Goal: Task Accomplishment & Management: Manage account settings

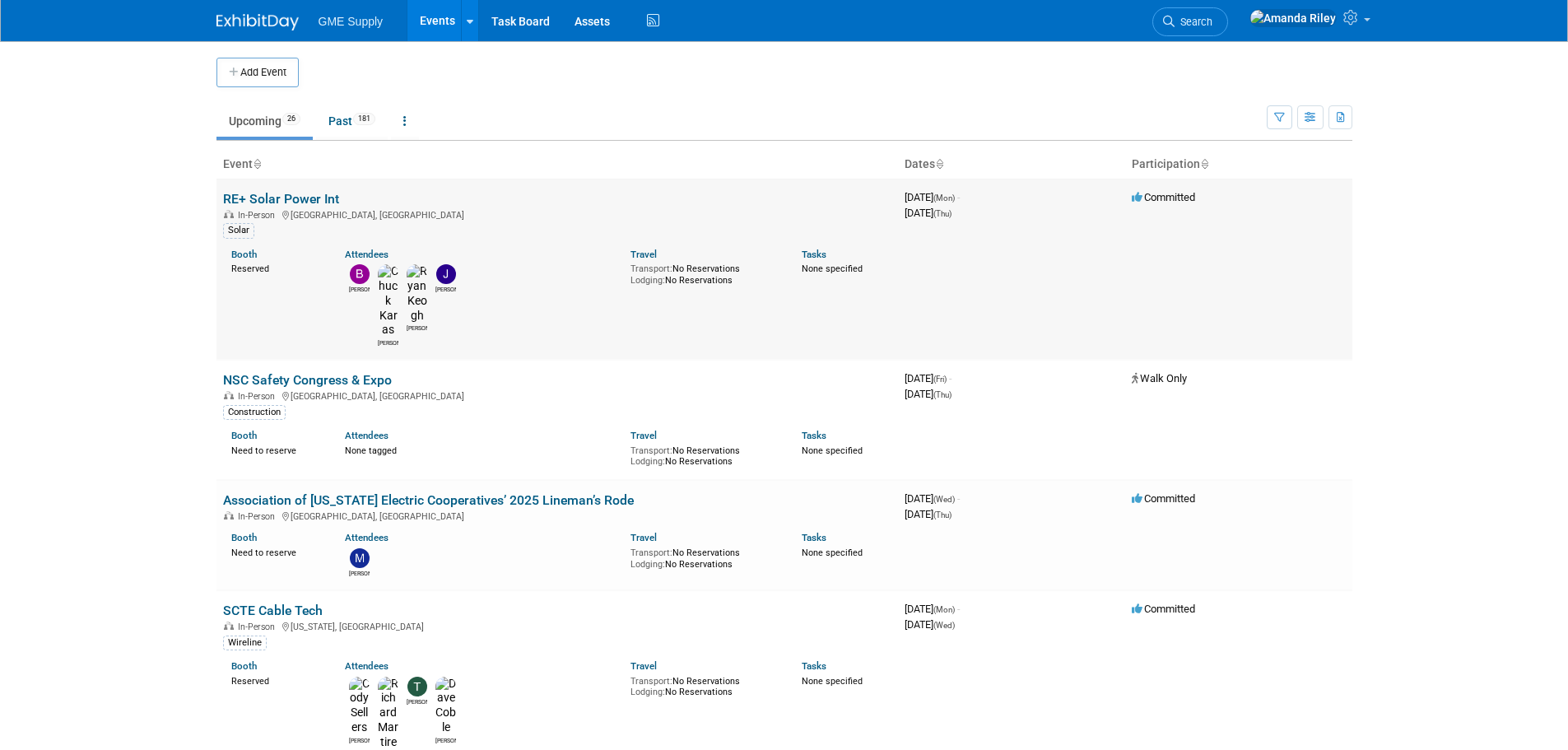
click at [284, 188] on td "RE+ Solar Power Int In-Person Las Vegas, NV Solar Booth Reserved Attendees Bran…" at bounding box center [558, 269] width 682 height 181
click at [284, 190] on td "RE+ Solar Power Int In-Person Las Vegas, NV Solar Booth Reserved Attendees Bran…" at bounding box center [558, 269] width 682 height 181
click at [284, 191] on link "RE+ Solar Power Int" at bounding box center [281, 199] width 116 height 16
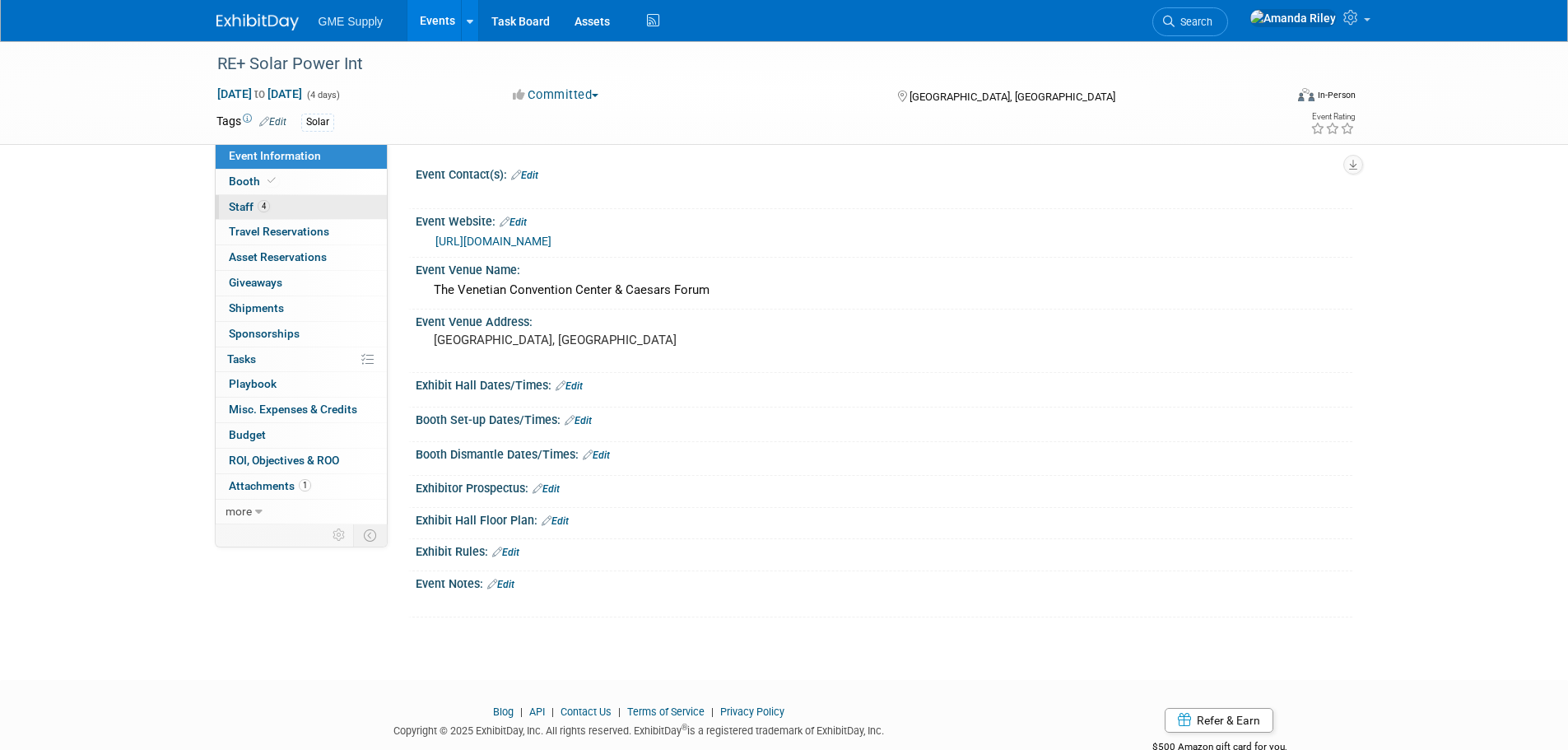
click at [247, 209] on span "Staff 4" at bounding box center [250, 206] width 42 height 13
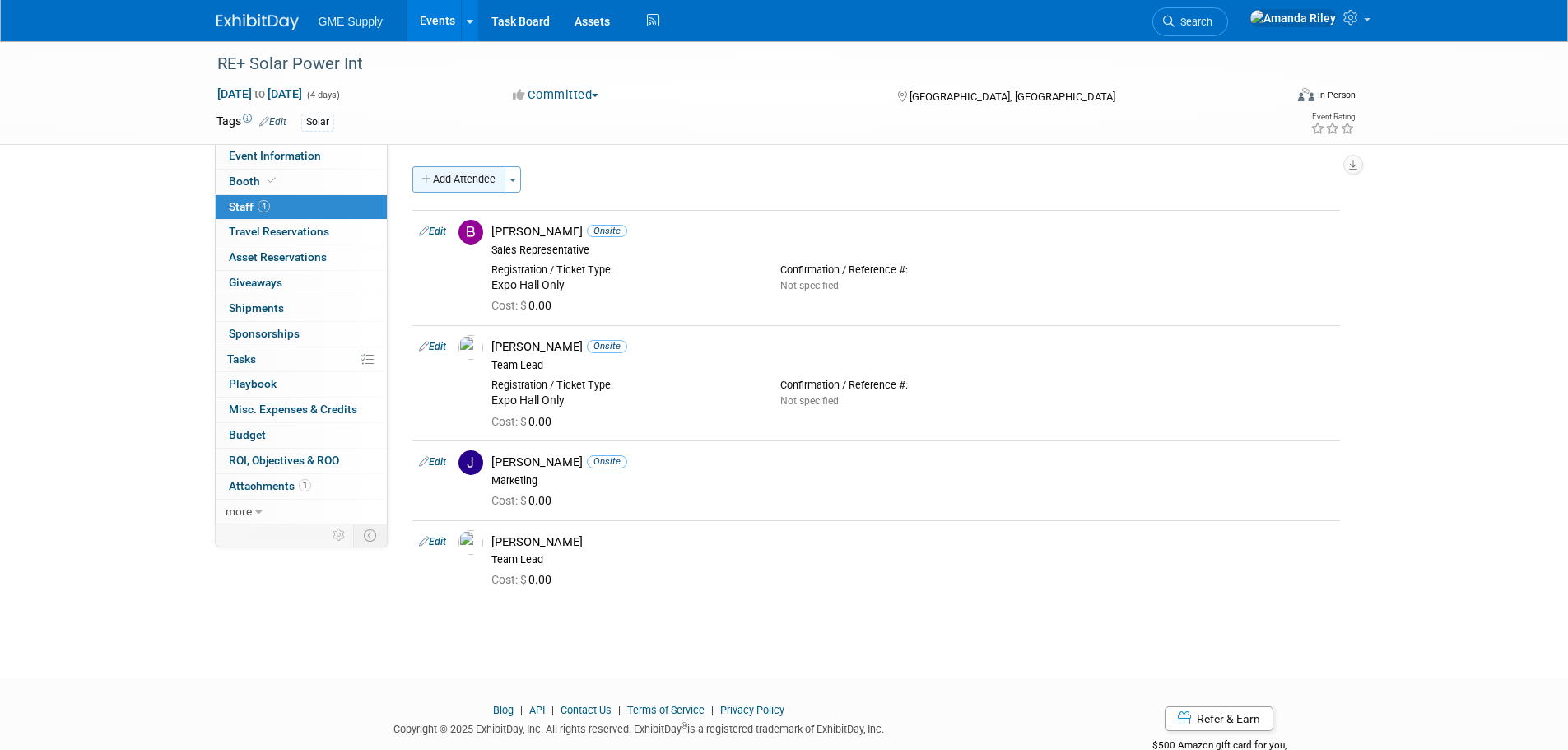
click at [452, 186] on button "Add Attendee" at bounding box center [459, 179] width 93 height 27
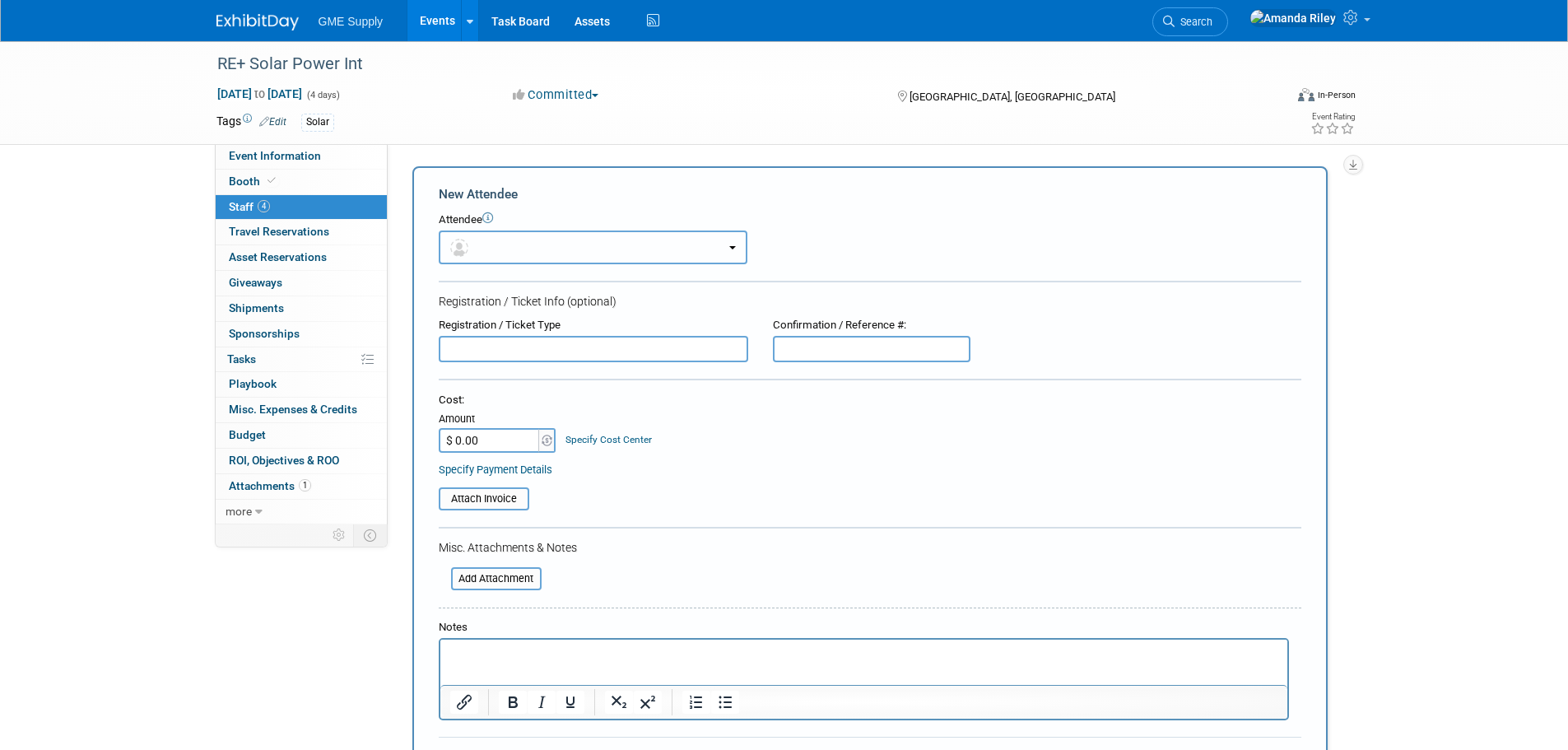
click at [486, 237] on button "button" at bounding box center [593, 247] width 308 height 34
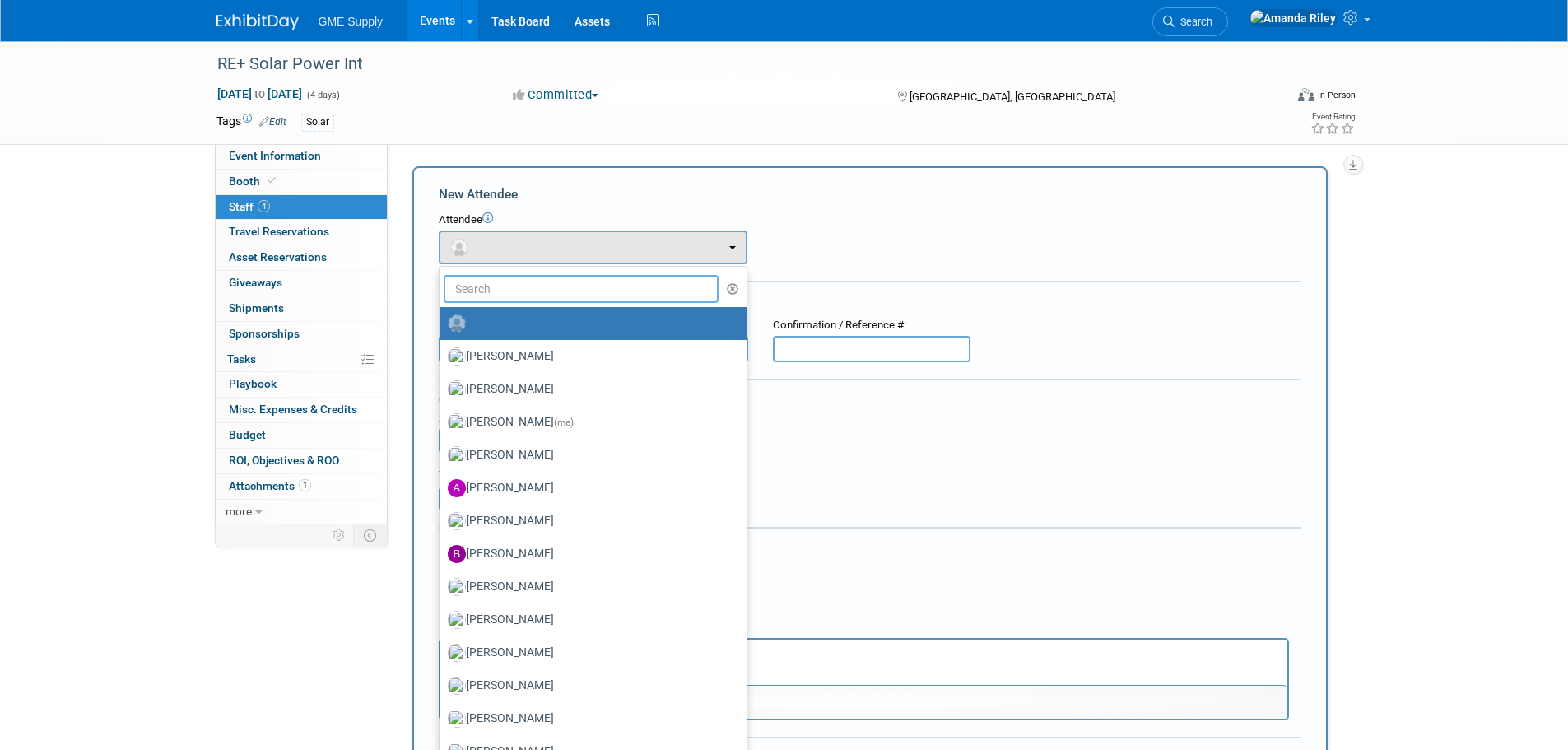
click at [490, 278] on input "text" at bounding box center [581, 289] width 276 height 28
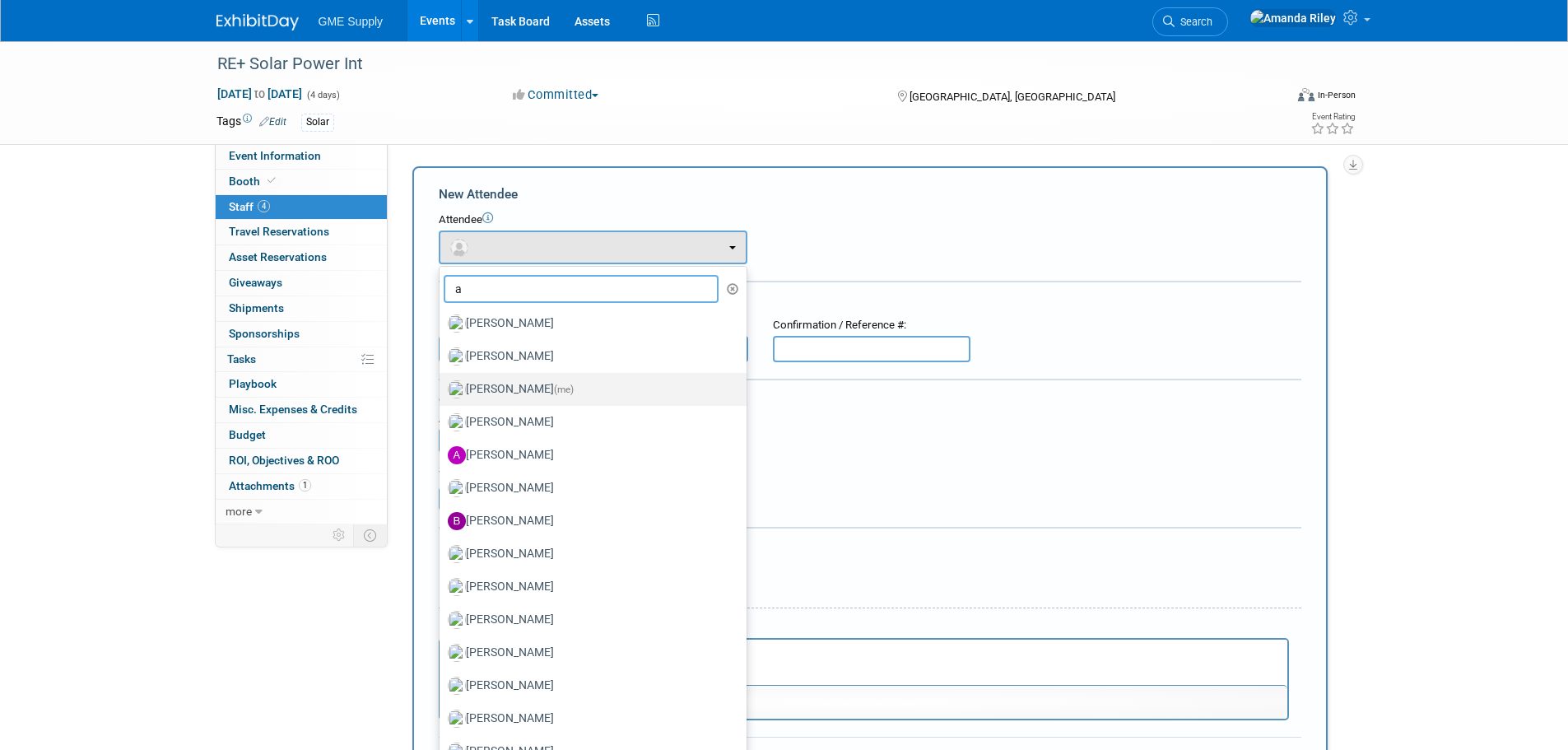
type input "a"
click at [502, 385] on label "Amanda Riley (me)" at bounding box center [589, 389] width 283 height 27
click at [442, 385] on input "Amanda Riley (me)" at bounding box center [436, 386] width 11 height 11
select select "72f0f464-4b7a-402a-afc9-bdf7bbb31c5c"
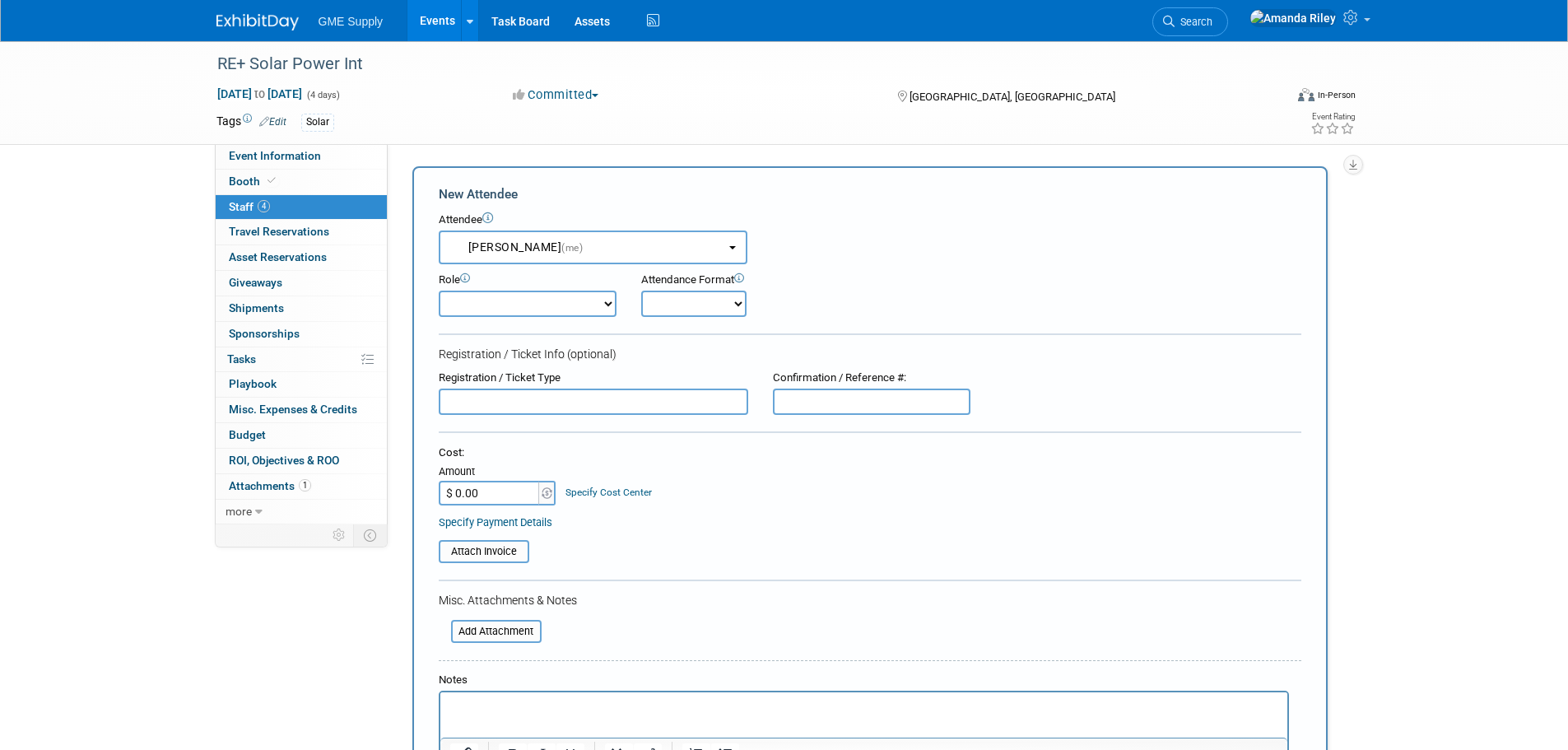
click at [605, 307] on select "Demonstrator Host Marketing Planner Presenter Product Lead Sales Representative" at bounding box center [528, 303] width 178 height 27
select select "200"
click at [439, 291] on select "Demonstrator Host Marketing Planner Presenter Product Lead Sales Representative" at bounding box center [528, 303] width 178 height 27
click at [669, 302] on select "Onsite Remote" at bounding box center [694, 303] width 106 height 27
select select "1"
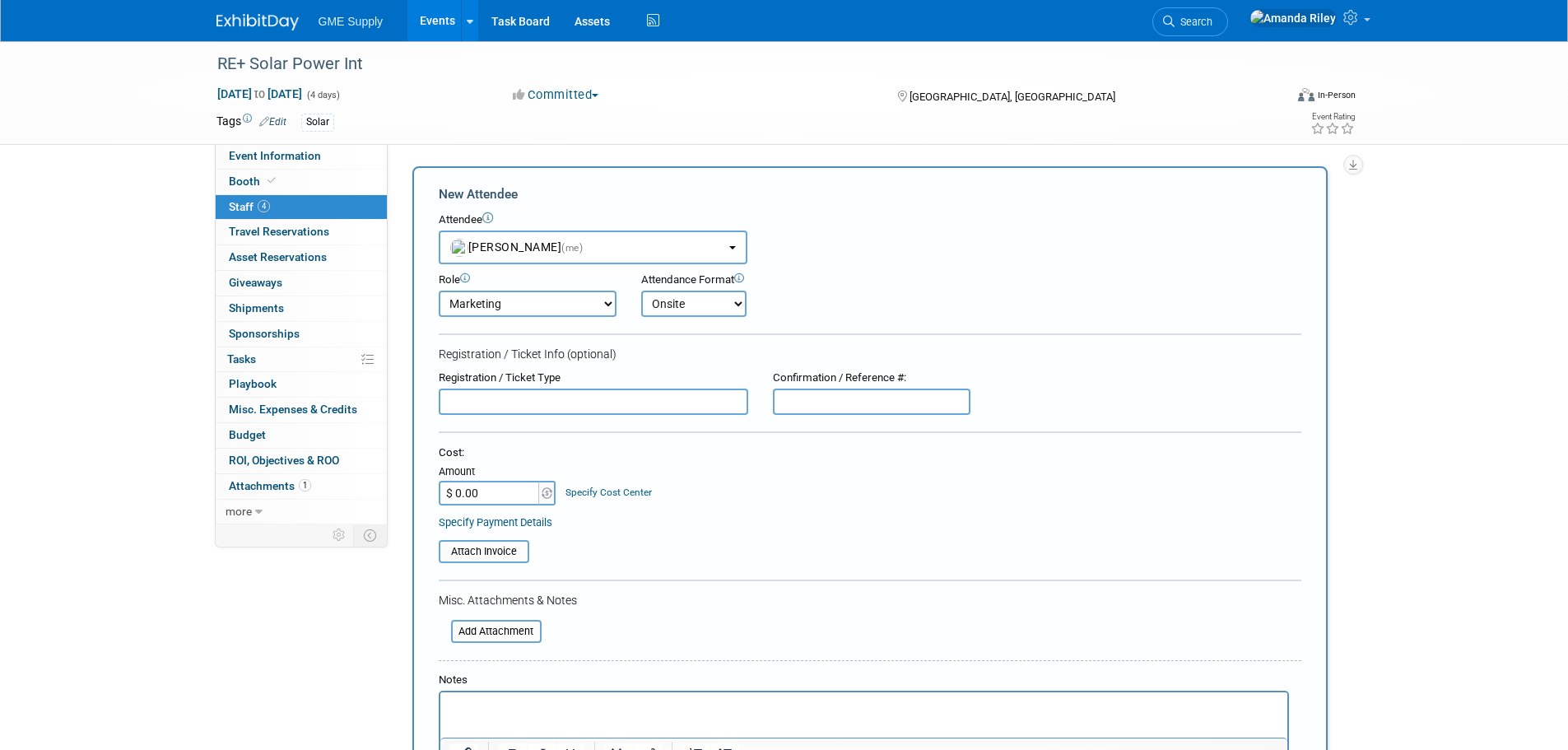
click at [642, 291] on select "Onsite Remote" at bounding box center [694, 303] width 106 height 27
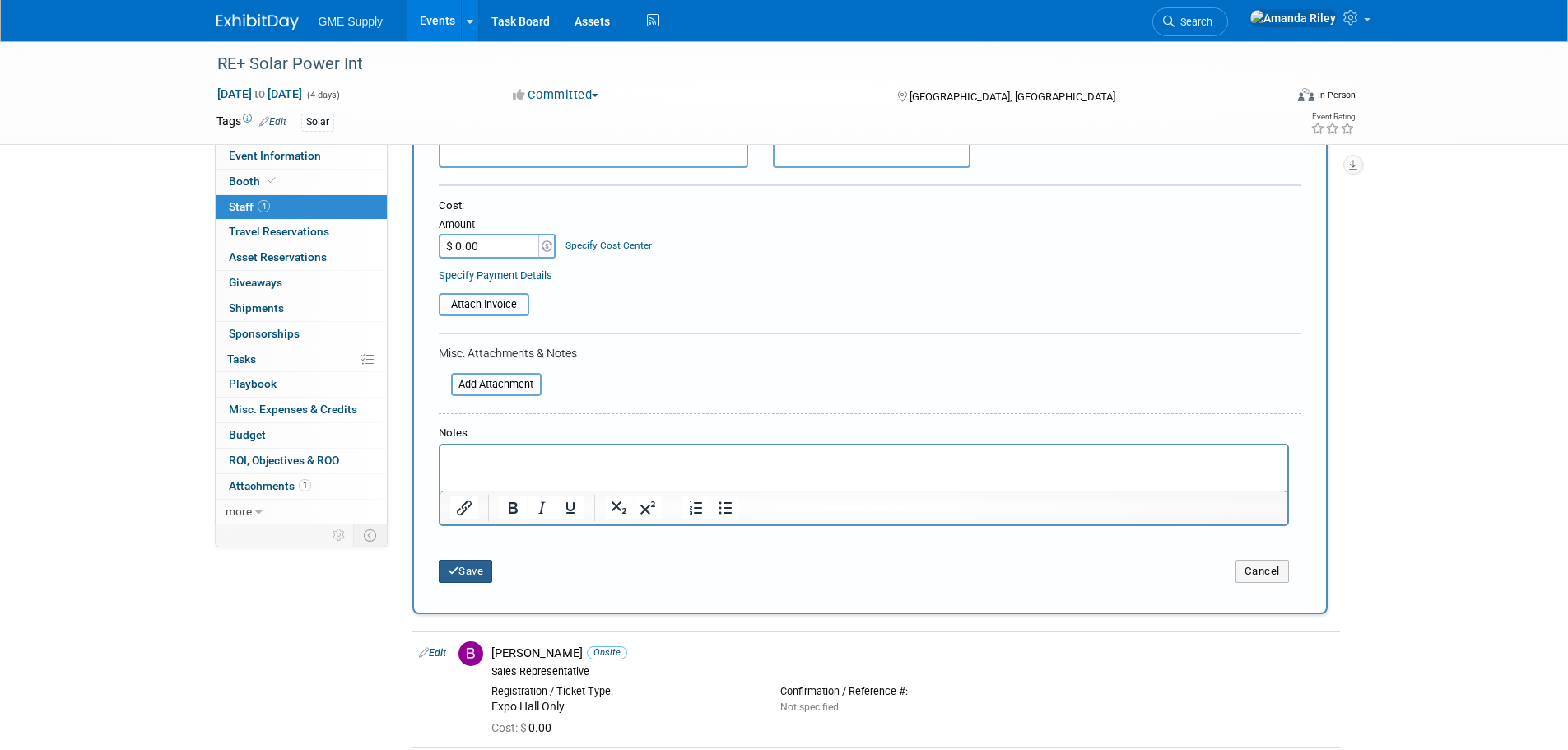
drag, startPoint x: 463, startPoint y: 560, endPoint x: 491, endPoint y: 561, distance: 28.0
click at [464, 560] on button "Save" at bounding box center [466, 570] width 54 height 23
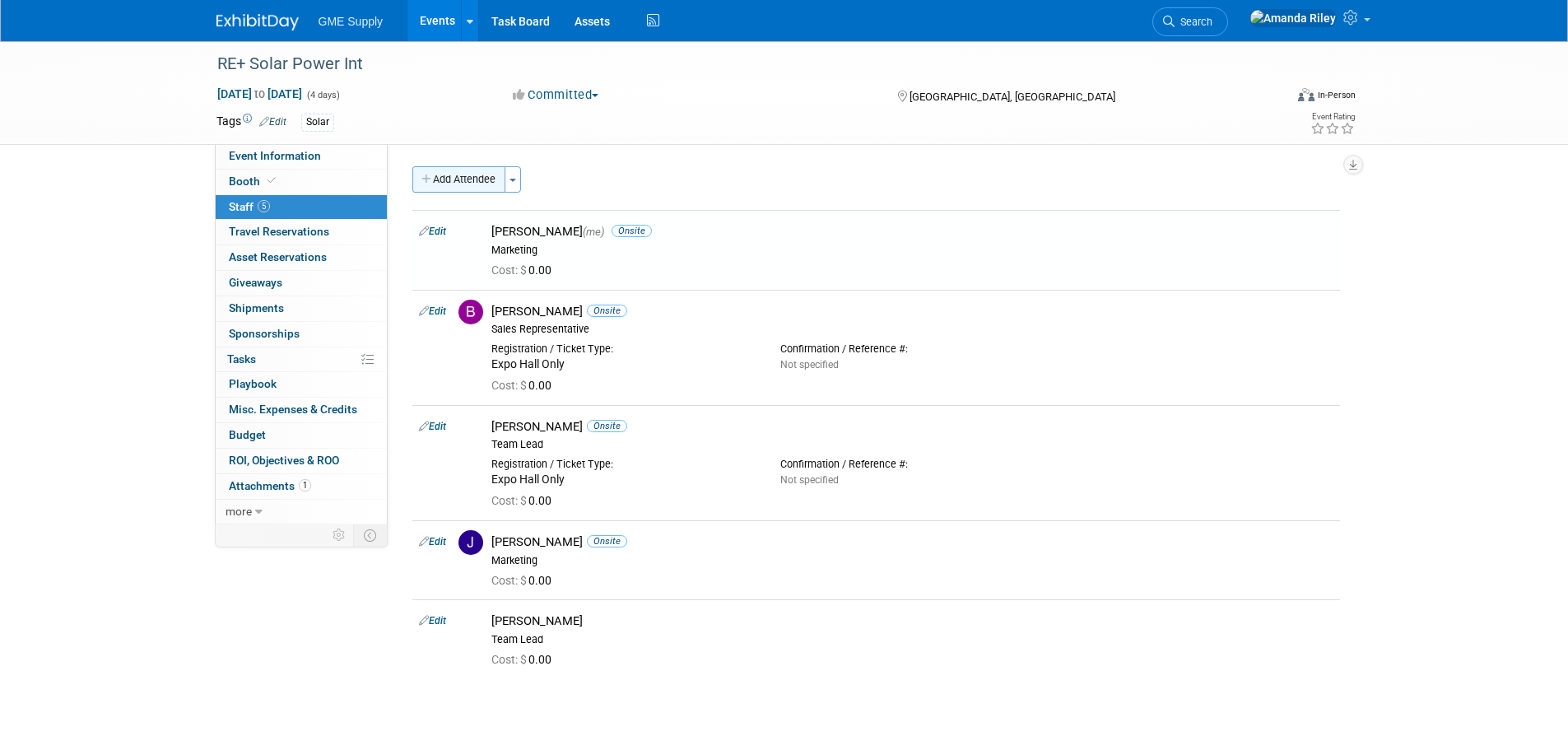
click at [472, 186] on button "Add Attendee" at bounding box center [459, 179] width 93 height 27
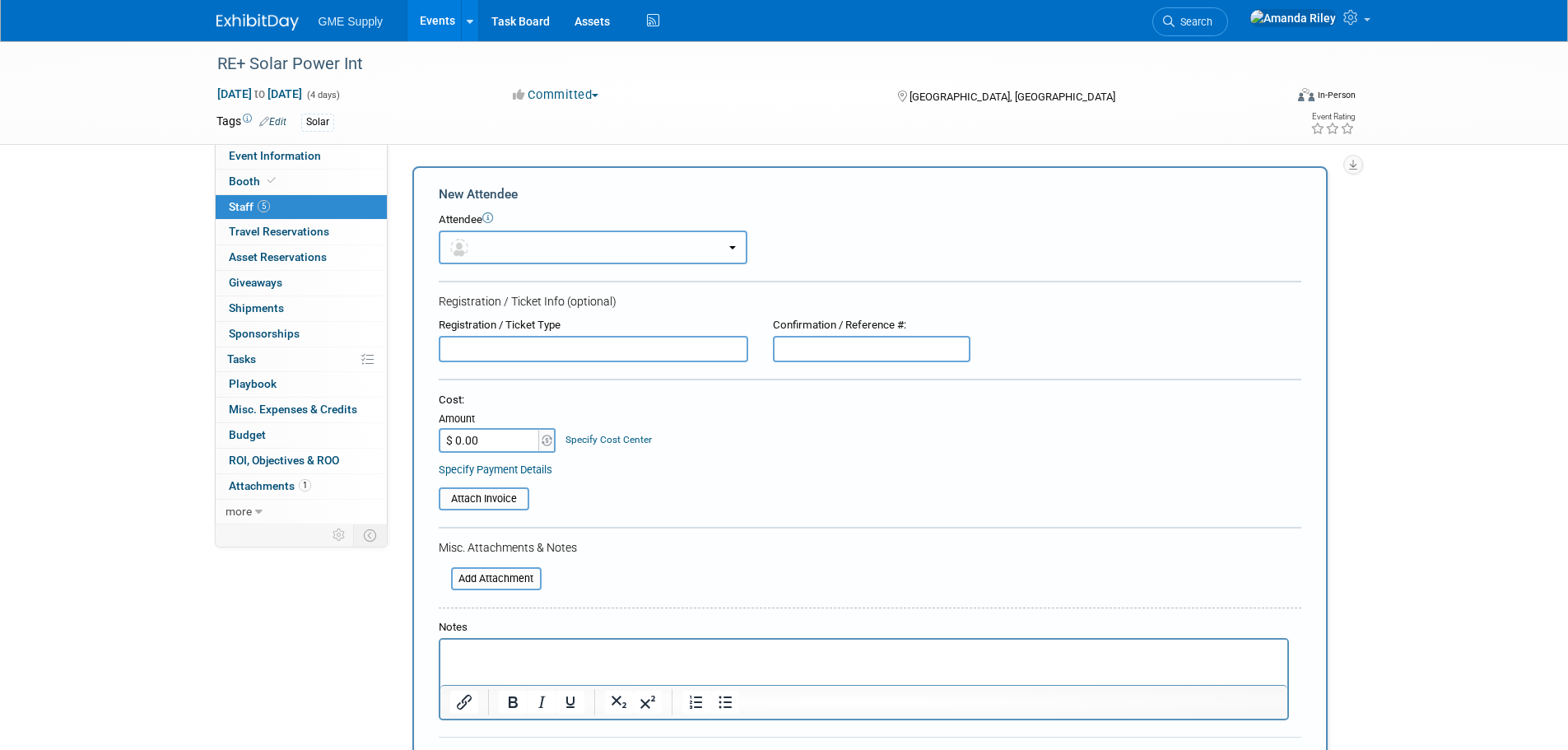
click at [478, 249] on button "button" at bounding box center [593, 247] width 308 height 34
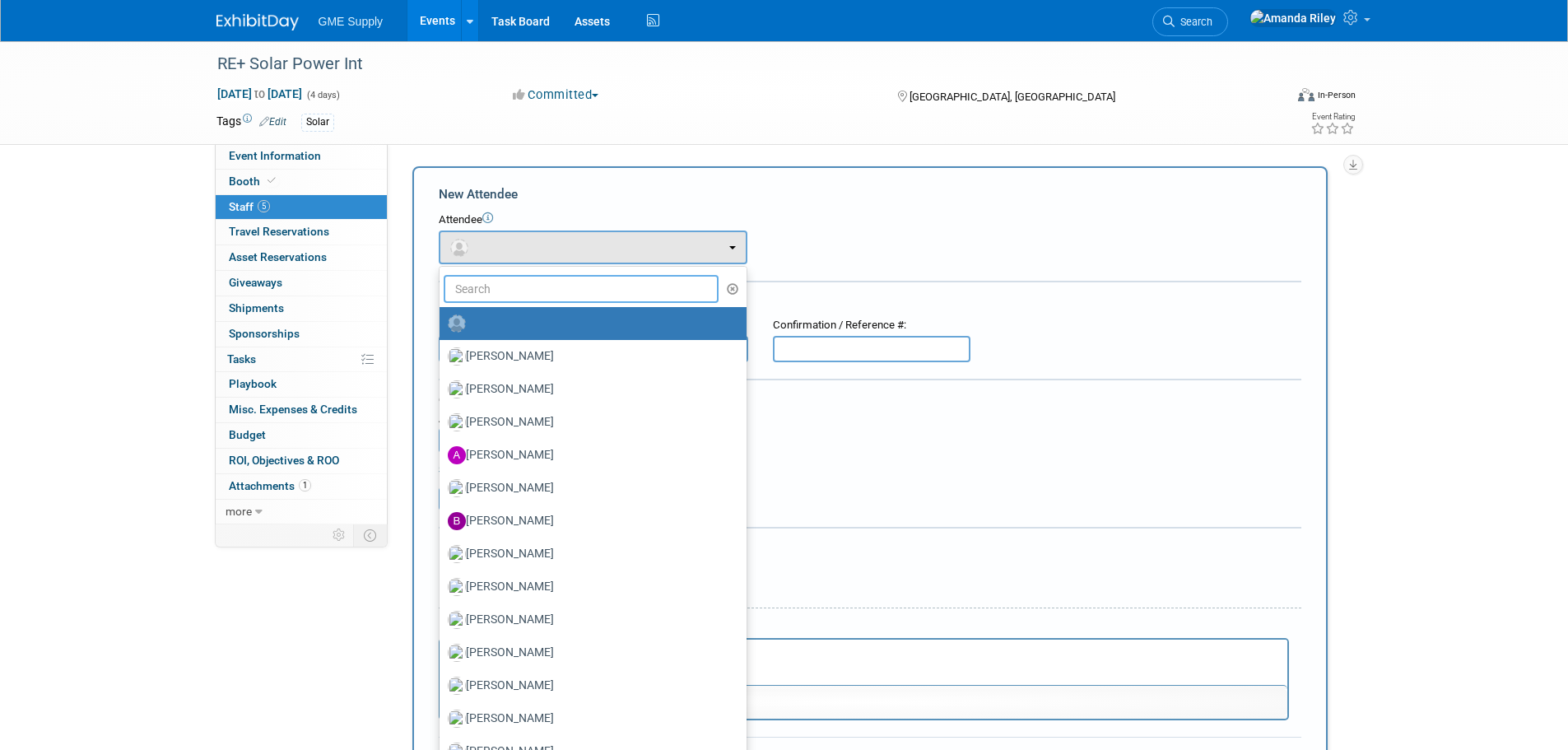
click at [518, 292] on input "text" at bounding box center [581, 289] width 276 height 28
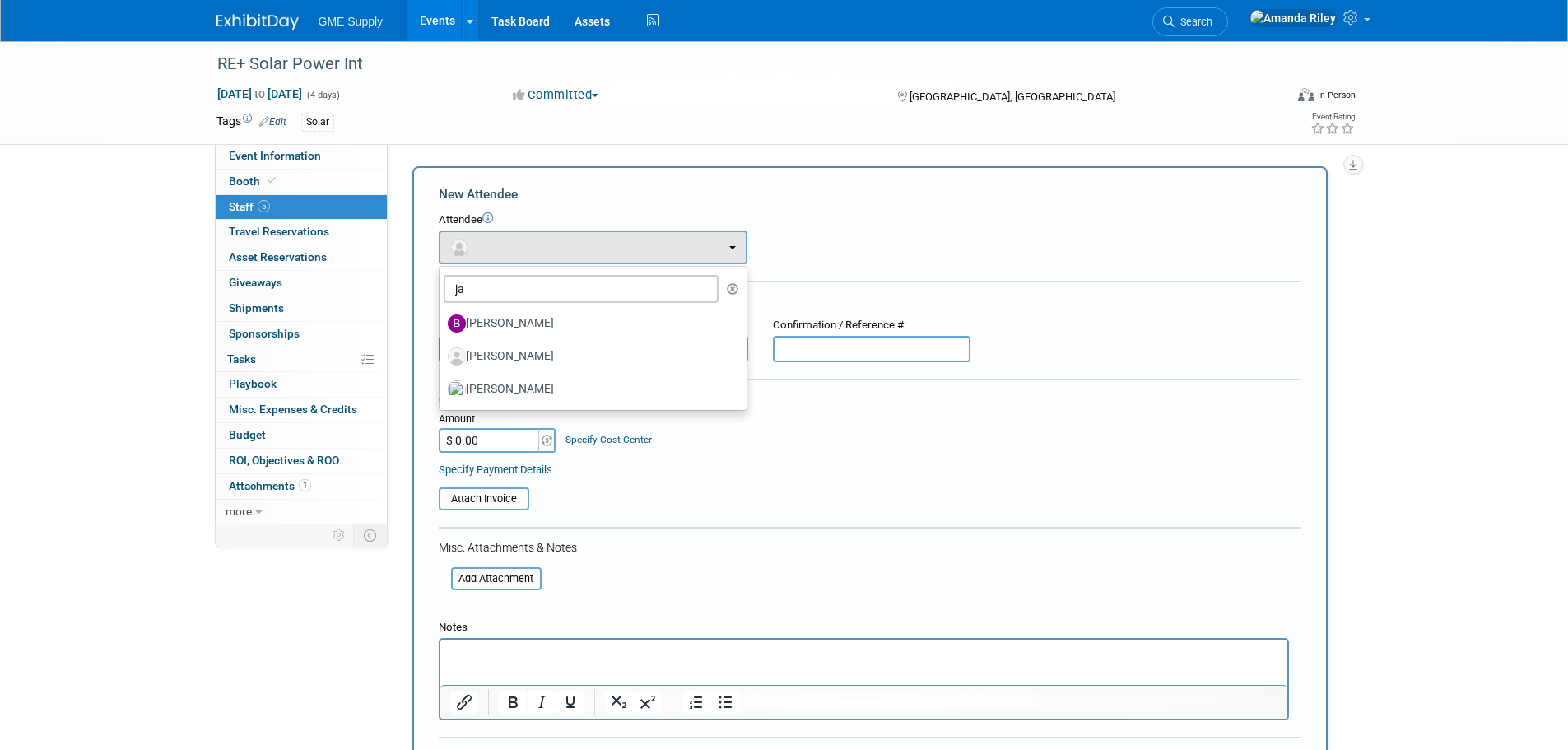
click at [691, 175] on div "New Attendee Attendee <img src="https://www.exhibitday.com/Images/Unassigned-Us…" at bounding box center [870, 487] width 915 height 642
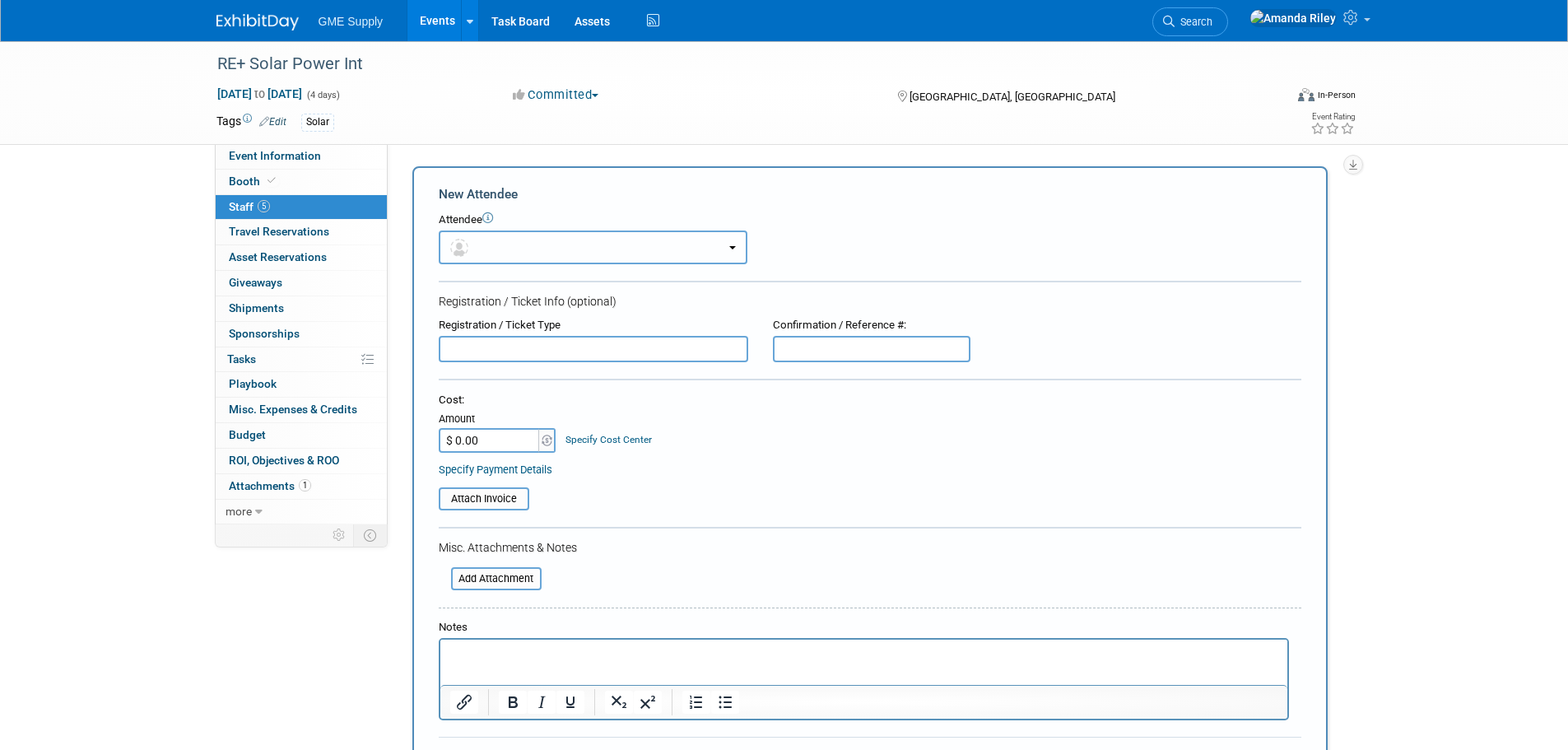
click at [554, 261] on button "button" at bounding box center [593, 247] width 308 height 34
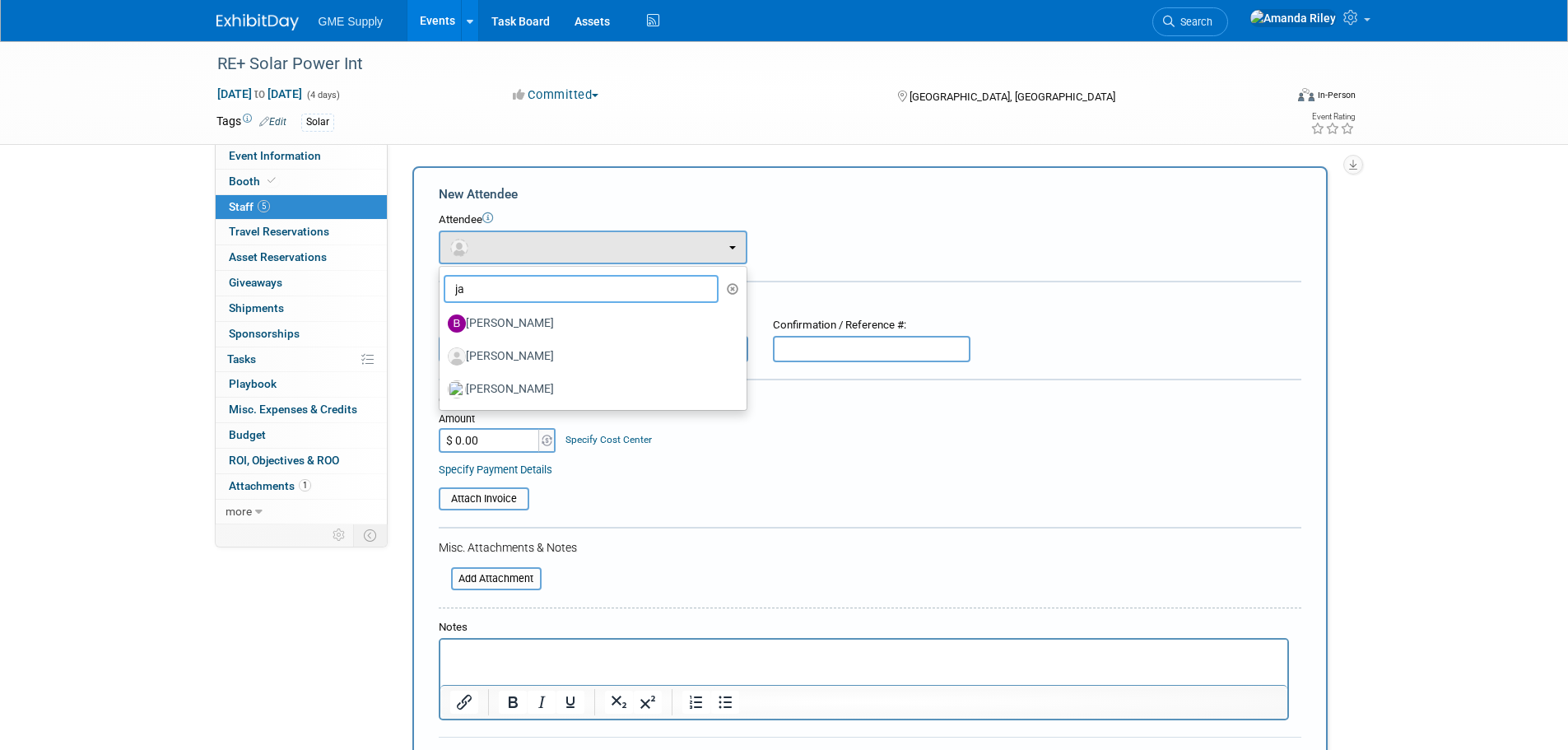
drag, startPoint x: 494, startPoint y: 290, endPoint x: 413, endPoint y: 293, distance: 81.1
click at [413, 293] on div "New Attendee Attendee <img src="https://www.exhibitday.com/Images/Unassigned-Us…" at bounding box center [870, 487] width 915 height 642
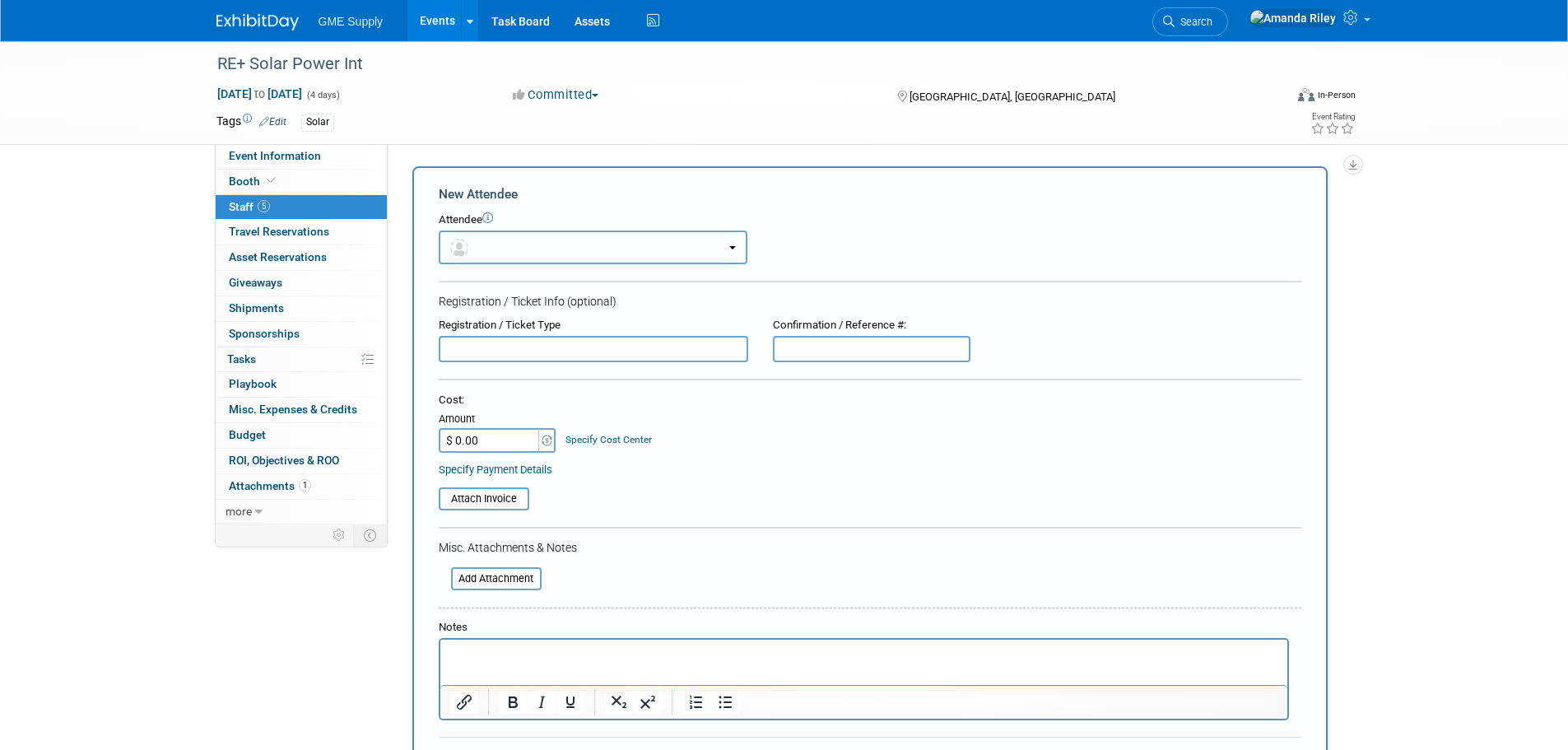
click at [559, 253] on button "button" at bounding box center [593, 247] width 308 height 34
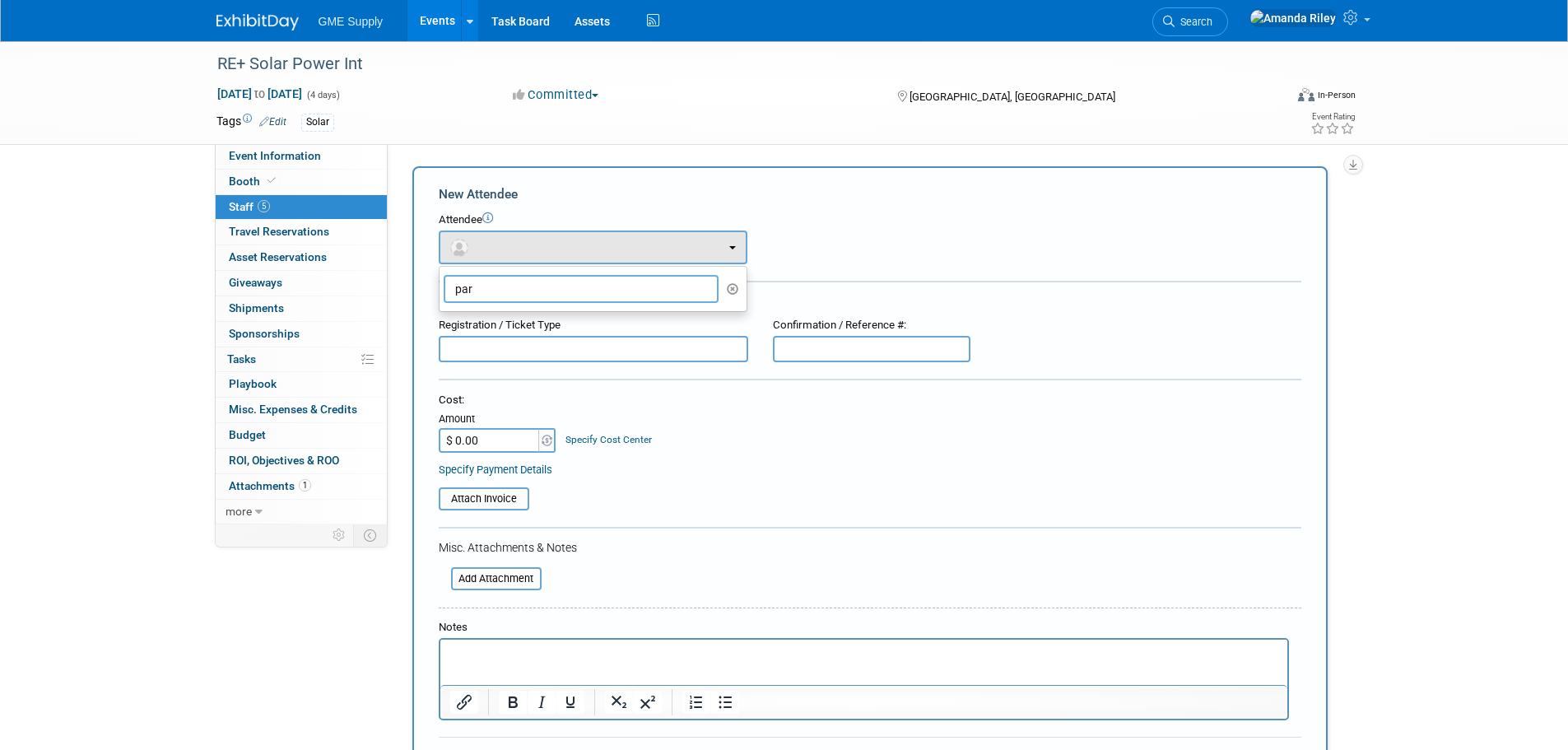
type input "par"
click at [811, 248] on div "Attendee <img src="https://www.exhibitday.com/Images/Unassigned-User-Icon.png" …" at bounding box center [870, 238] width 863 height 51
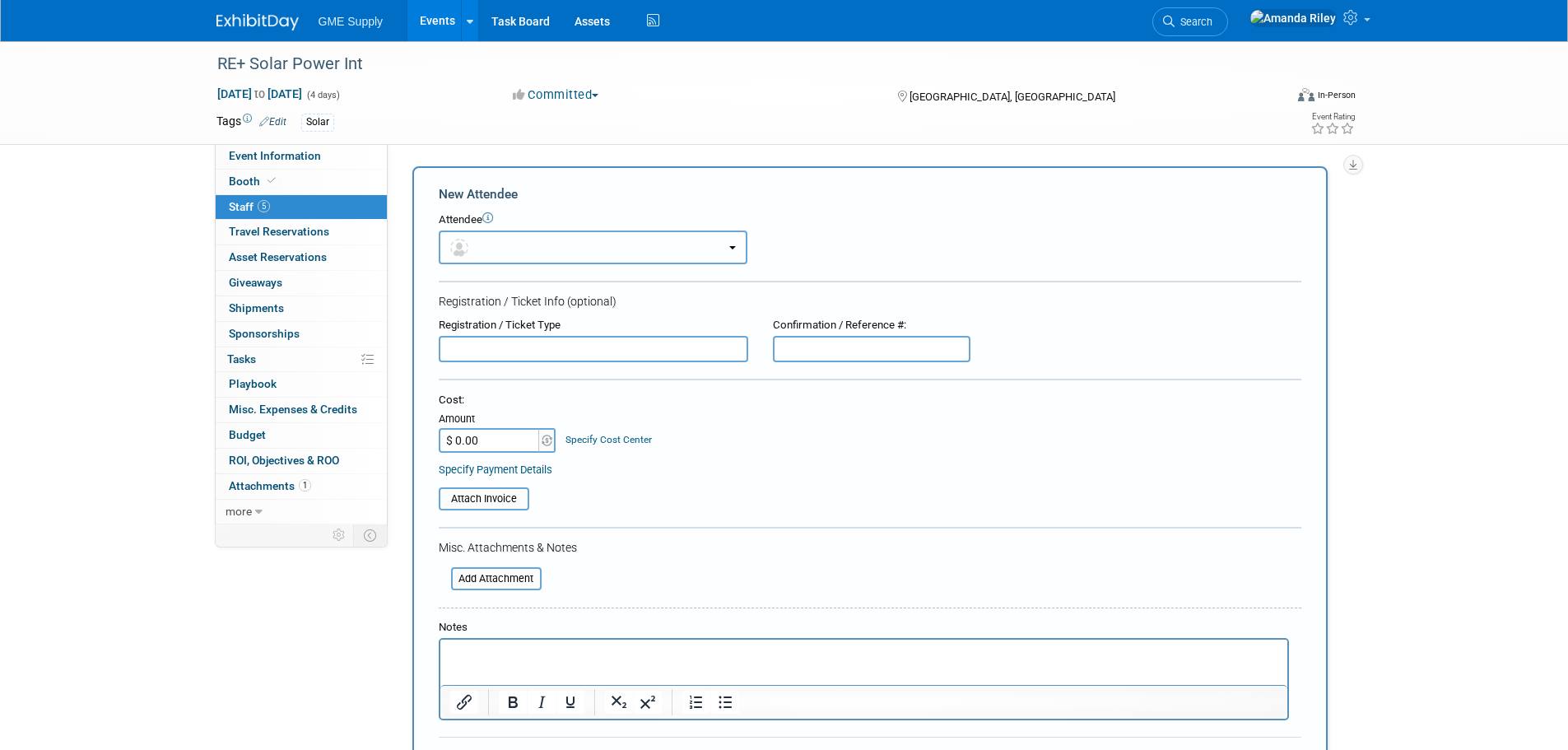
click at [612, 258] on button "button" at bounding box center [593, 247] width 308 height 34
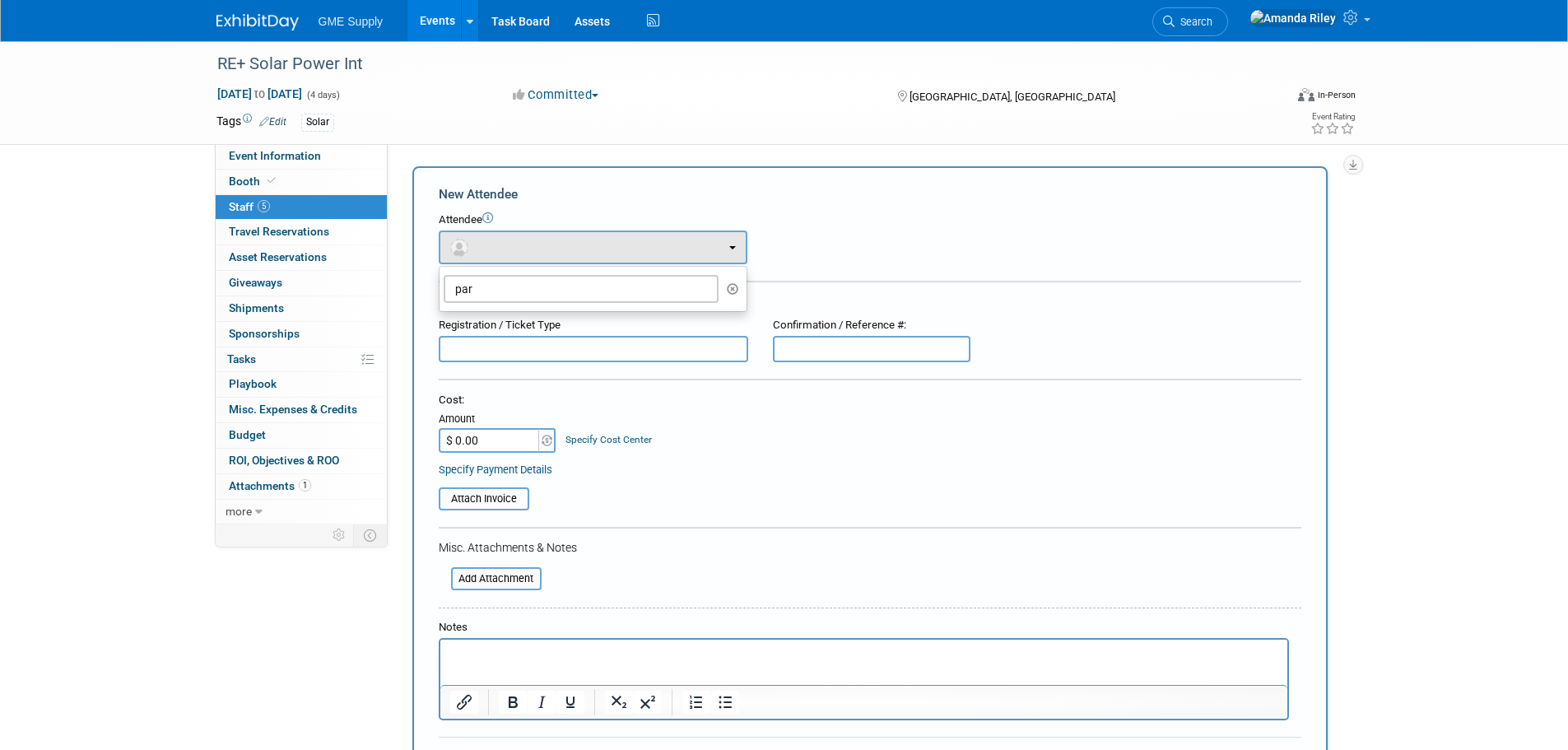
drag, startPoint x: 524, startPoint y: 307, endPoint x: 461, endPoint y: 307, distance: 63.0
click at [461, 307] on ul "par Adrian Vaselaar Alex Gerlach Anna Hanley Ariel Cox Austin Painter" at bounding box center [593, 289] width 308 height 46
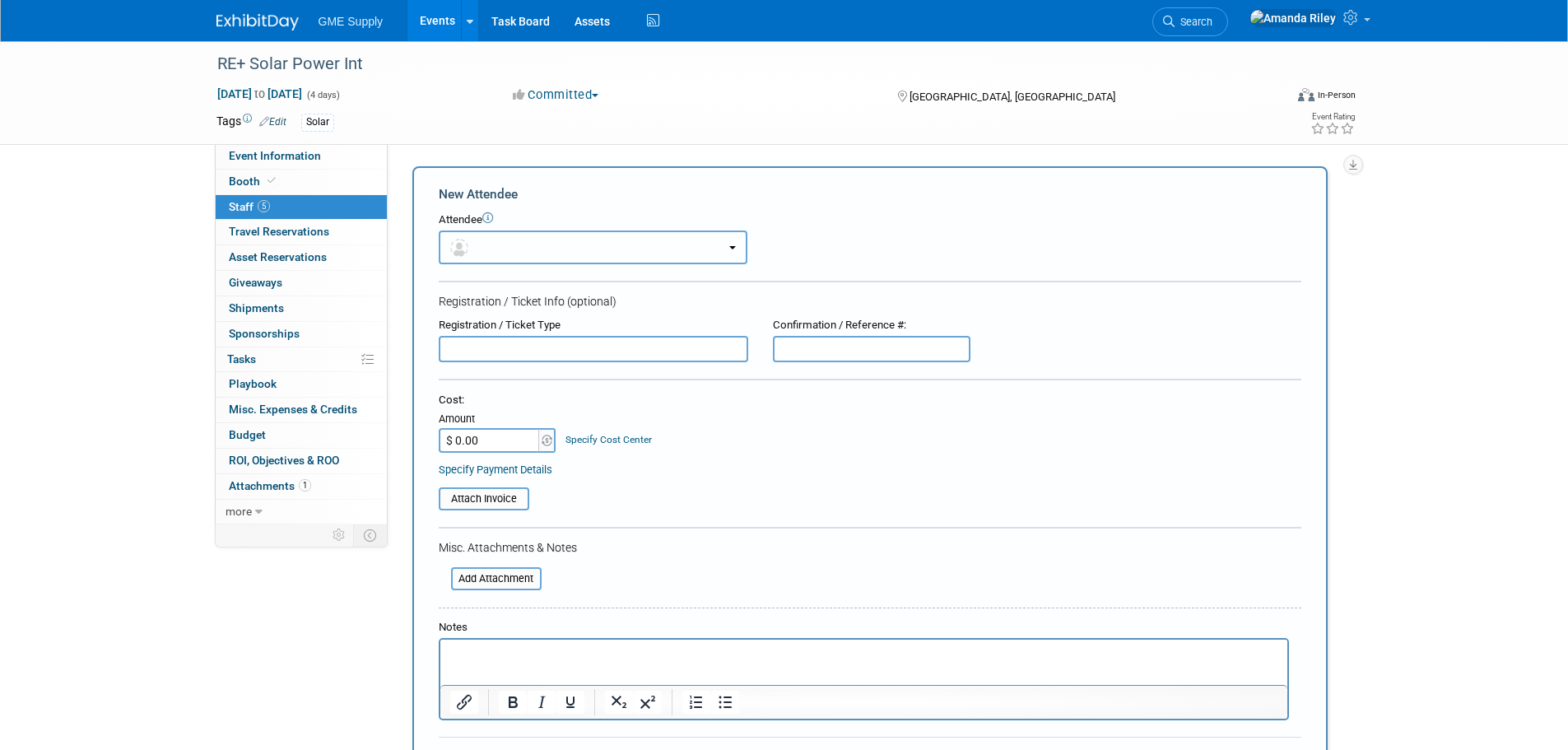
click at [505, 257] on button "button" at bounding box center [593, 247] width 308 height 34
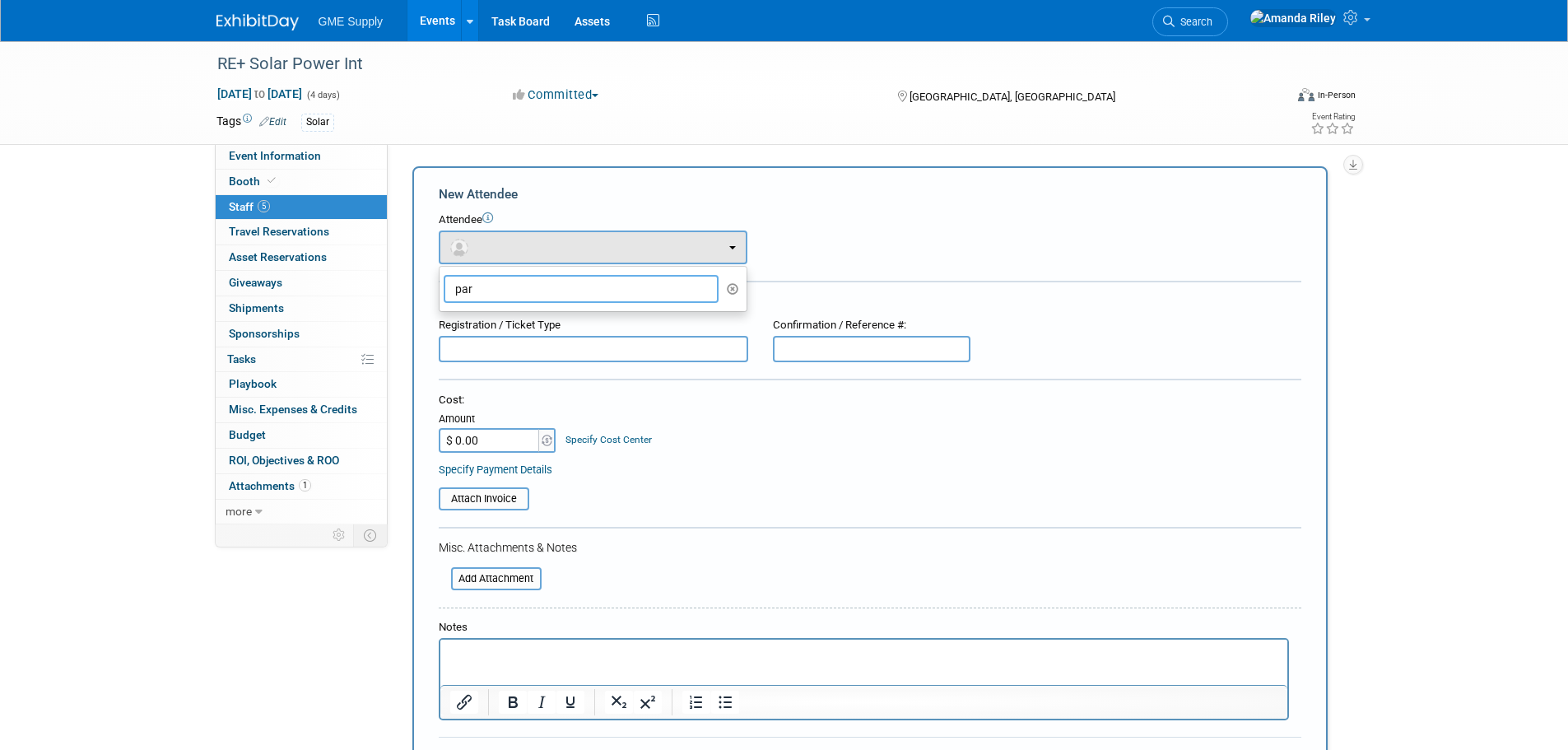
drag, startPoint x: 492, startPoint y: 283, endPoint x: 416, endPoint y: 290, distance: 76.3
click at [416, 290] on div "New Attendee Attendee <img src="https://www.exhibitday.com/Images/Unassigned-Us…" at bounding box center [870, 487] width 915 height 642
drag, startPoint x: 568, startPoint y: 229, endPoint x: 586, endPoint y: 246, distance: 24.8
click at [583, 246] on div "Attendee <img src="https://www.exhibitday.com/Images/Unassigned-User-Icon.png" …" at bounding box center [870, 238] width 863 height 51
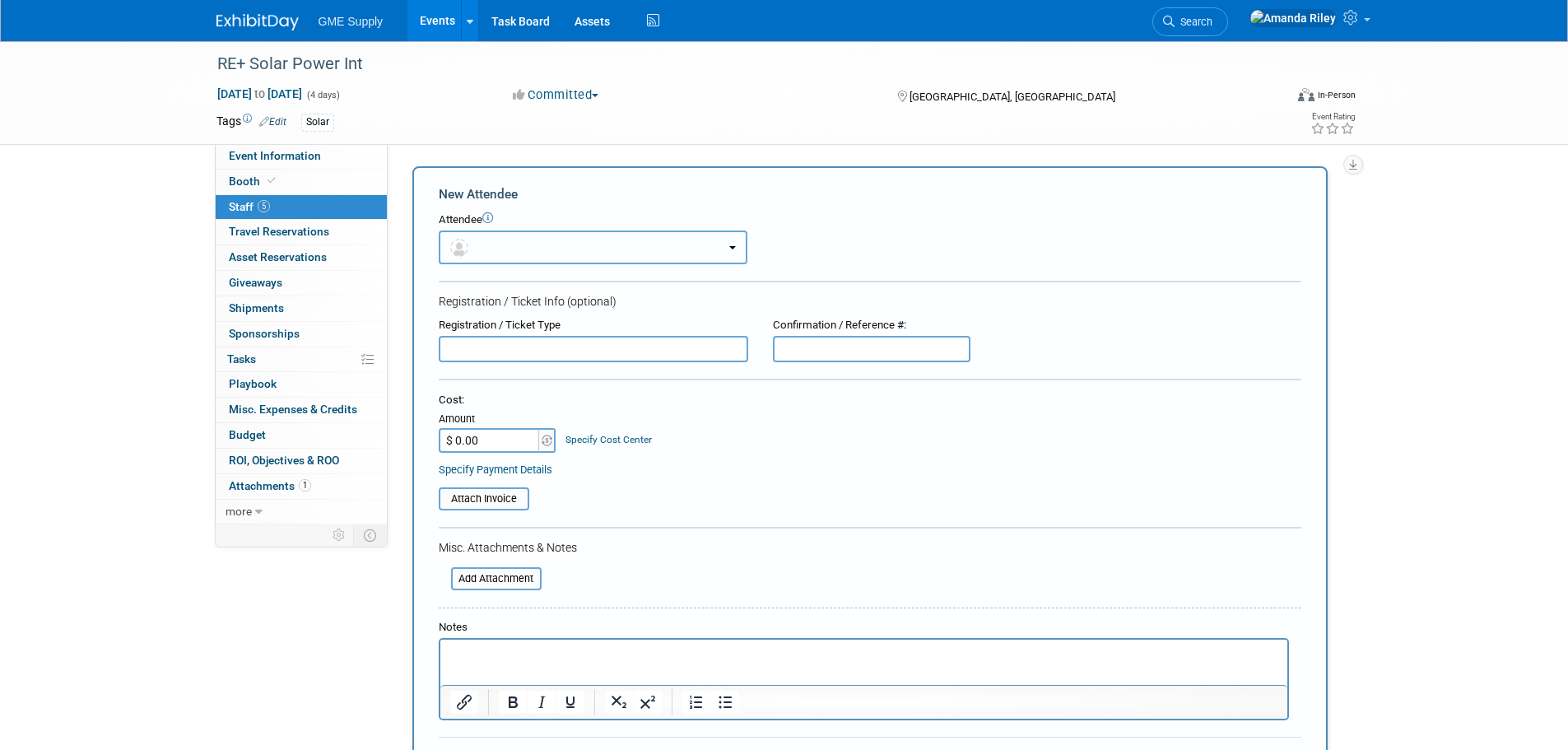
click at [588, 250] on button "button" at bounding box center [593, 247] width 308 height 34
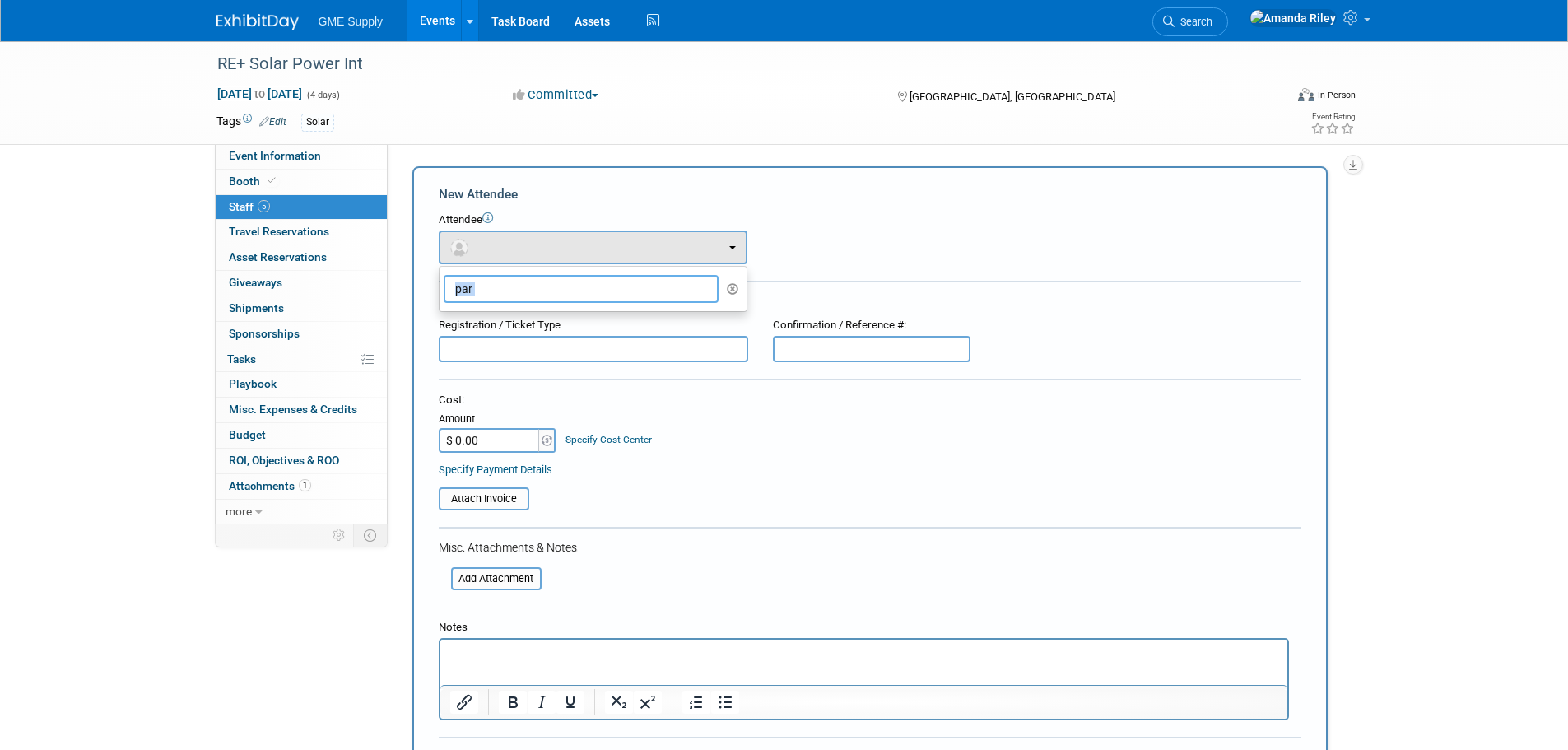
click at [494, 296] on input "par" at bounding box center [581, 289] width 276 height 28
click at [496, 296] on input "par" at bounding box center [581, 289] width 276 height 28
type input "john"
click at [791, 223] on div "Attendee" at bounding box center [870, 220] width 863 height 16
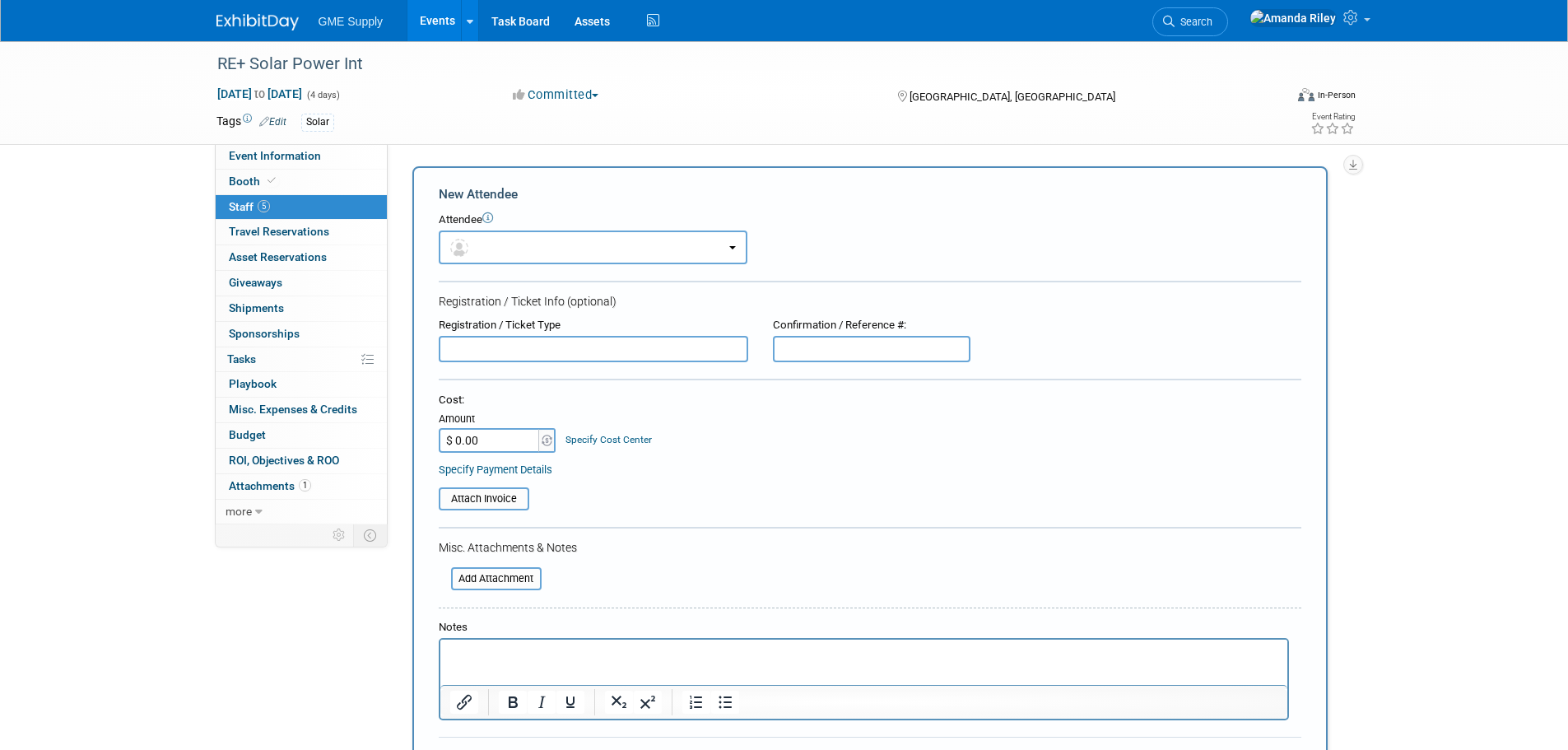
click at [253, 23] on img at bounding box center [257, 22] width 82 height 17
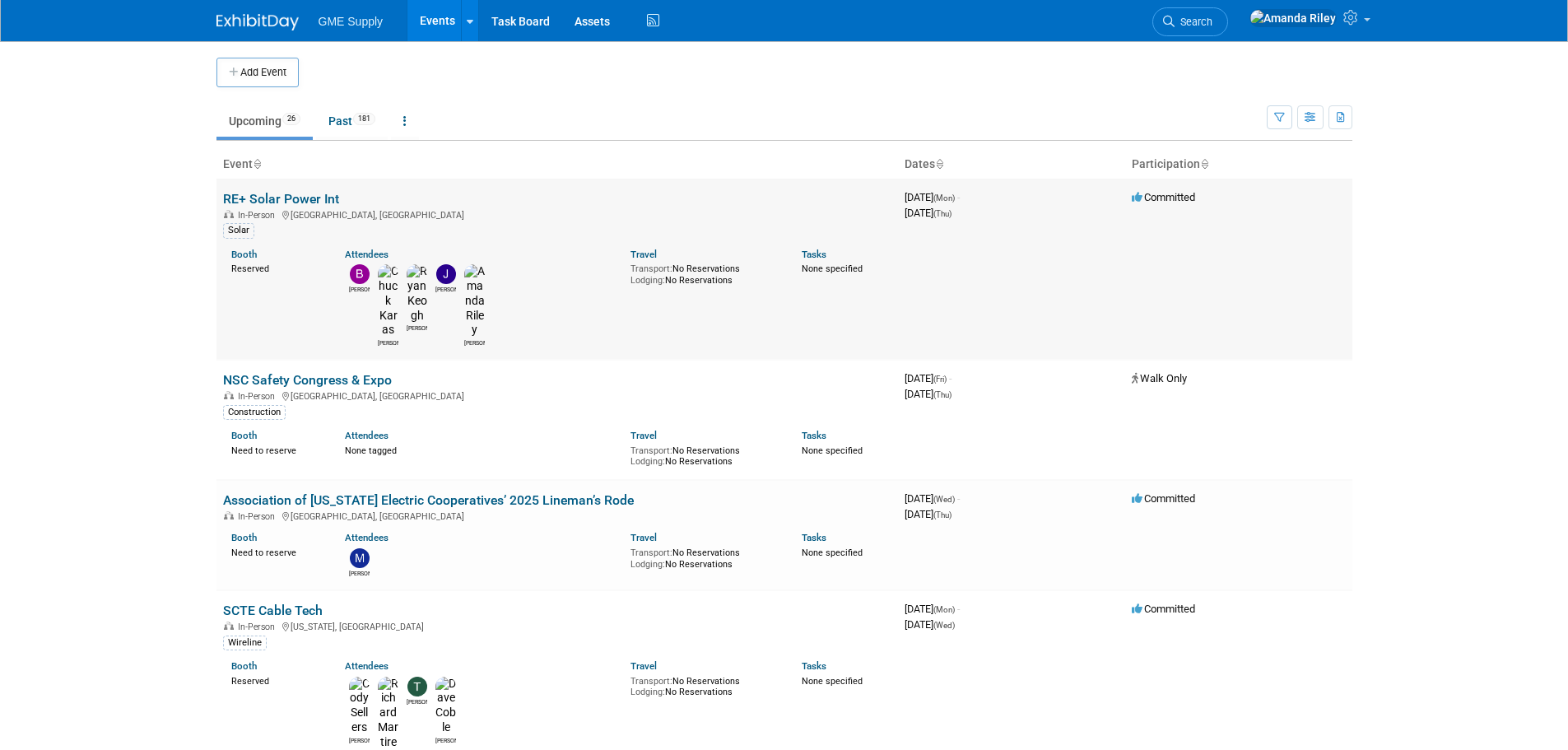
click at [334, 192] on link "RE+ Solar Power Int" at bounding box center [281, 199] width 116 height 16
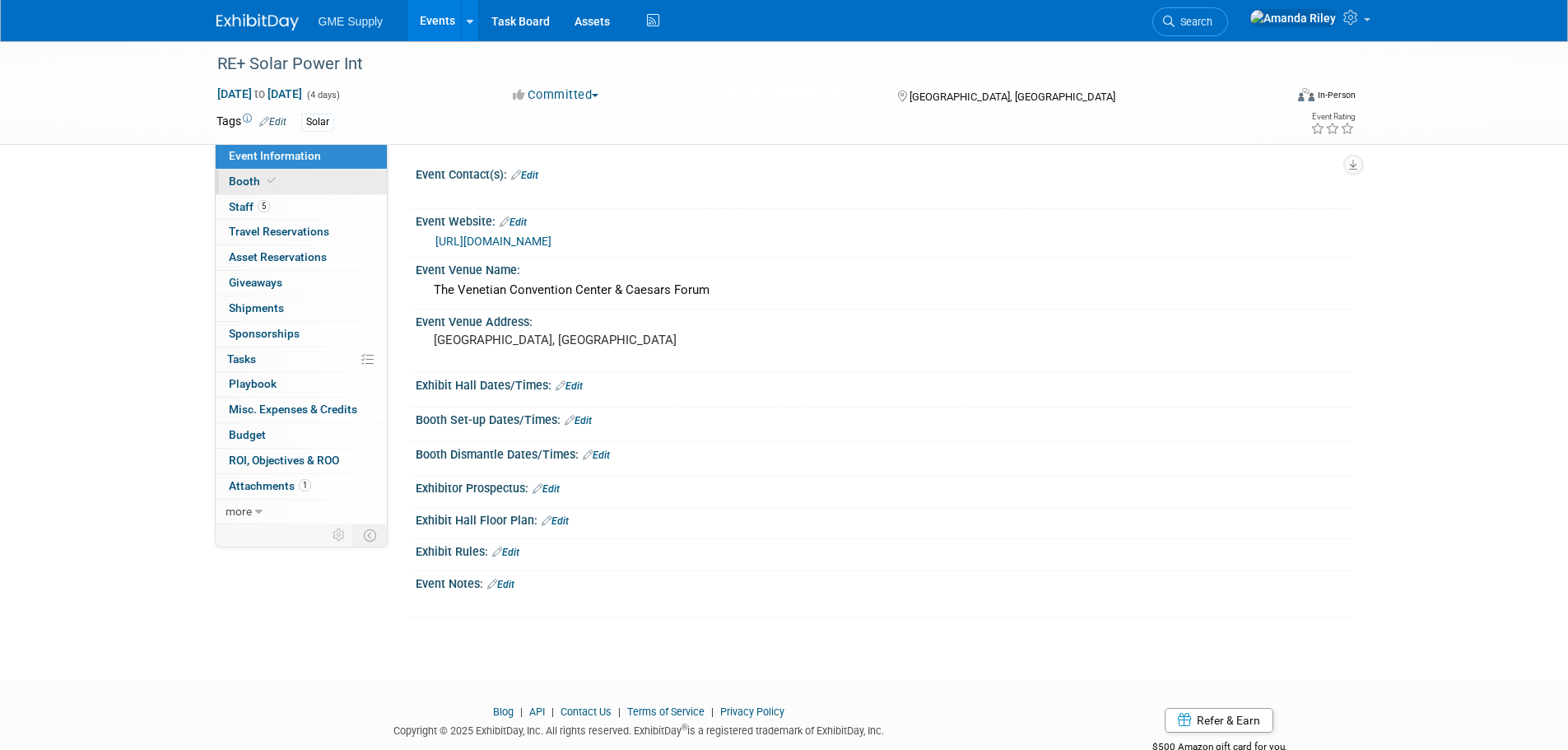
click at [241, 183] on span "Booth" at bounding box center [254, 181] width 50 height 13
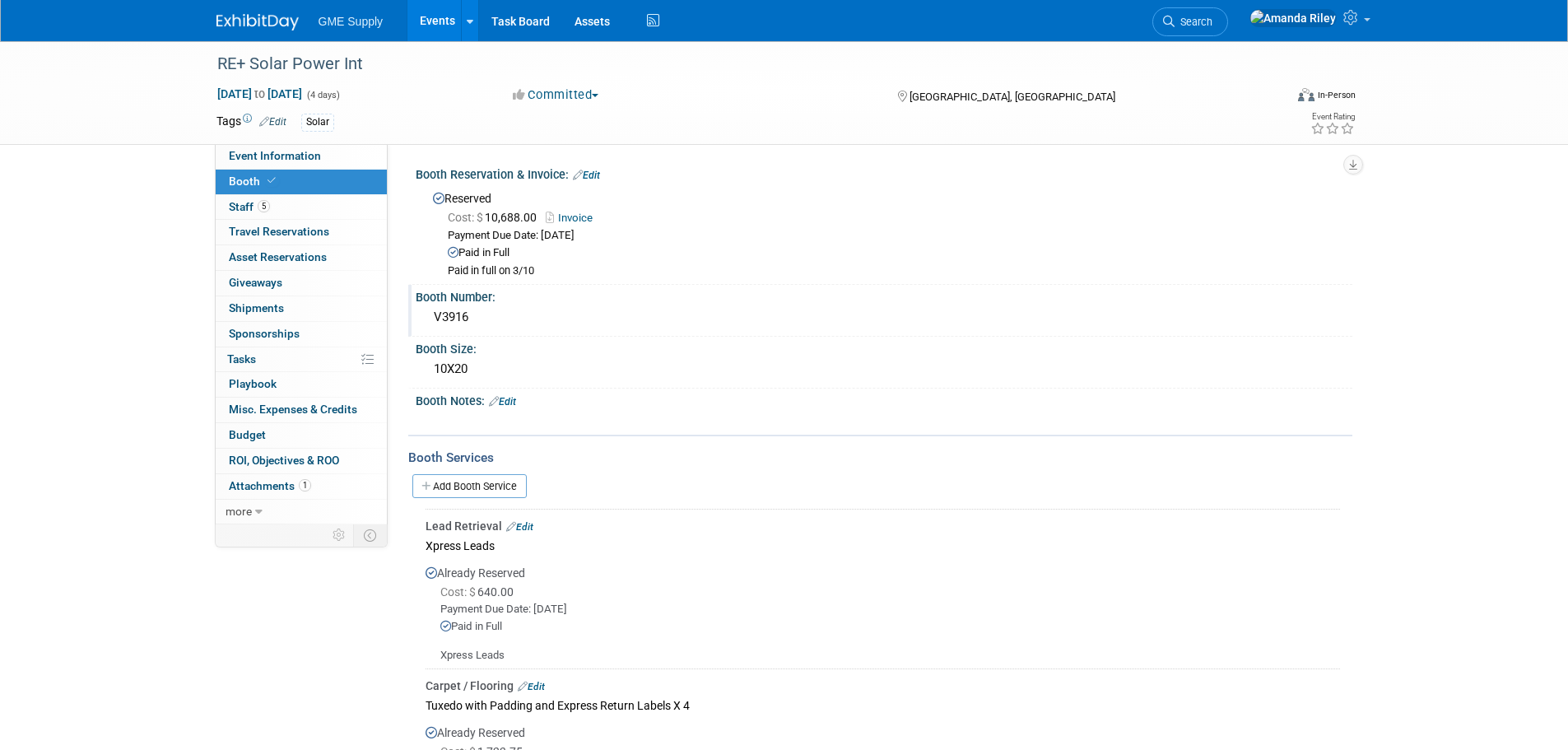
click at [450, 321] on div "V3916" at bounding box center [884, 317] width 913 height 26
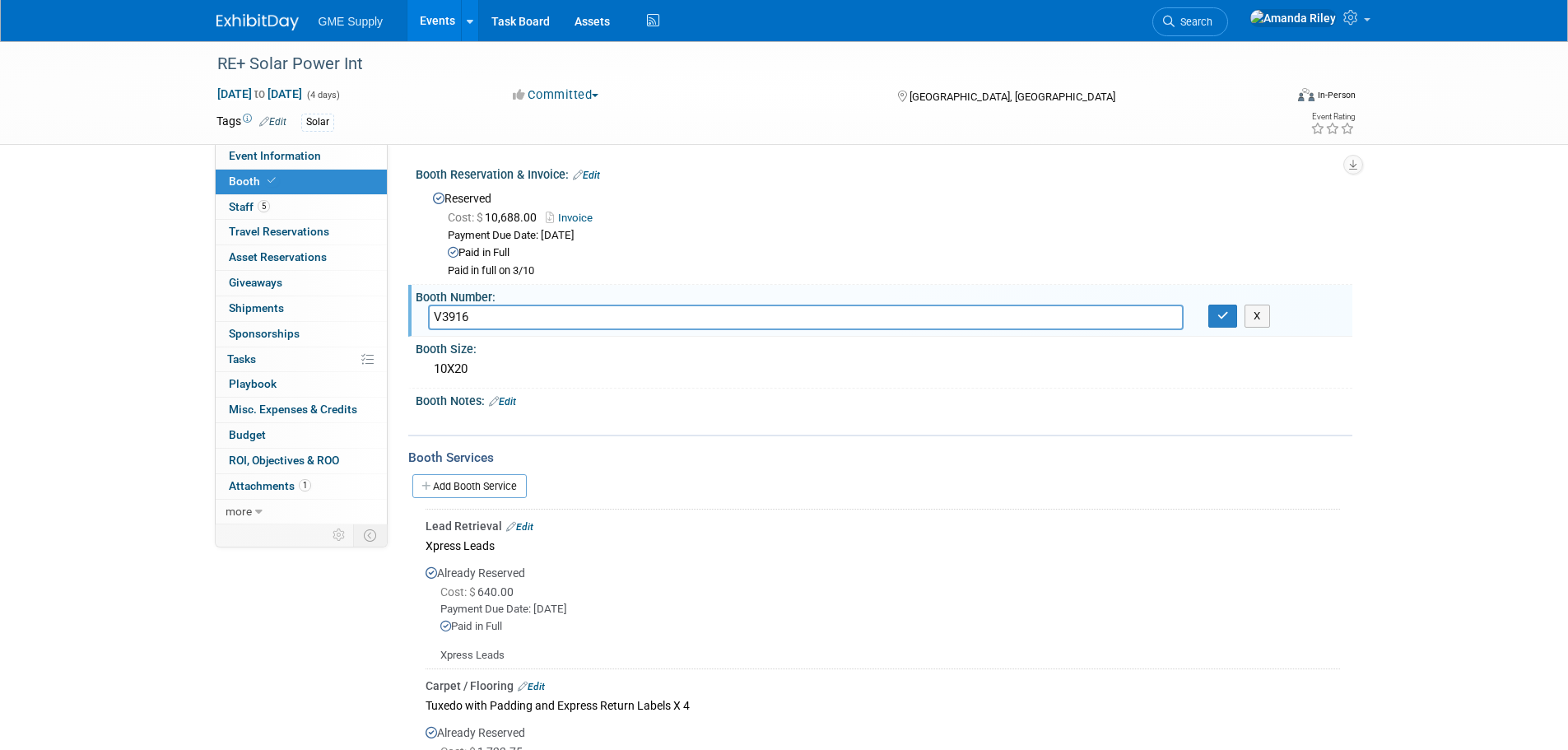
click at [451, 322] on input "V3916" at bounding box center [806, 317] width 755 height 26
click at [792, 435] on div "Booth Services Add Booth Service Lead Retrieval Edit Xpress Leads Already Reser…" at bounding box center [880, 687] width 944 height 505
click at [1223, 317] on icon "button" at bounding box center [1224, 315] width 12 height 11
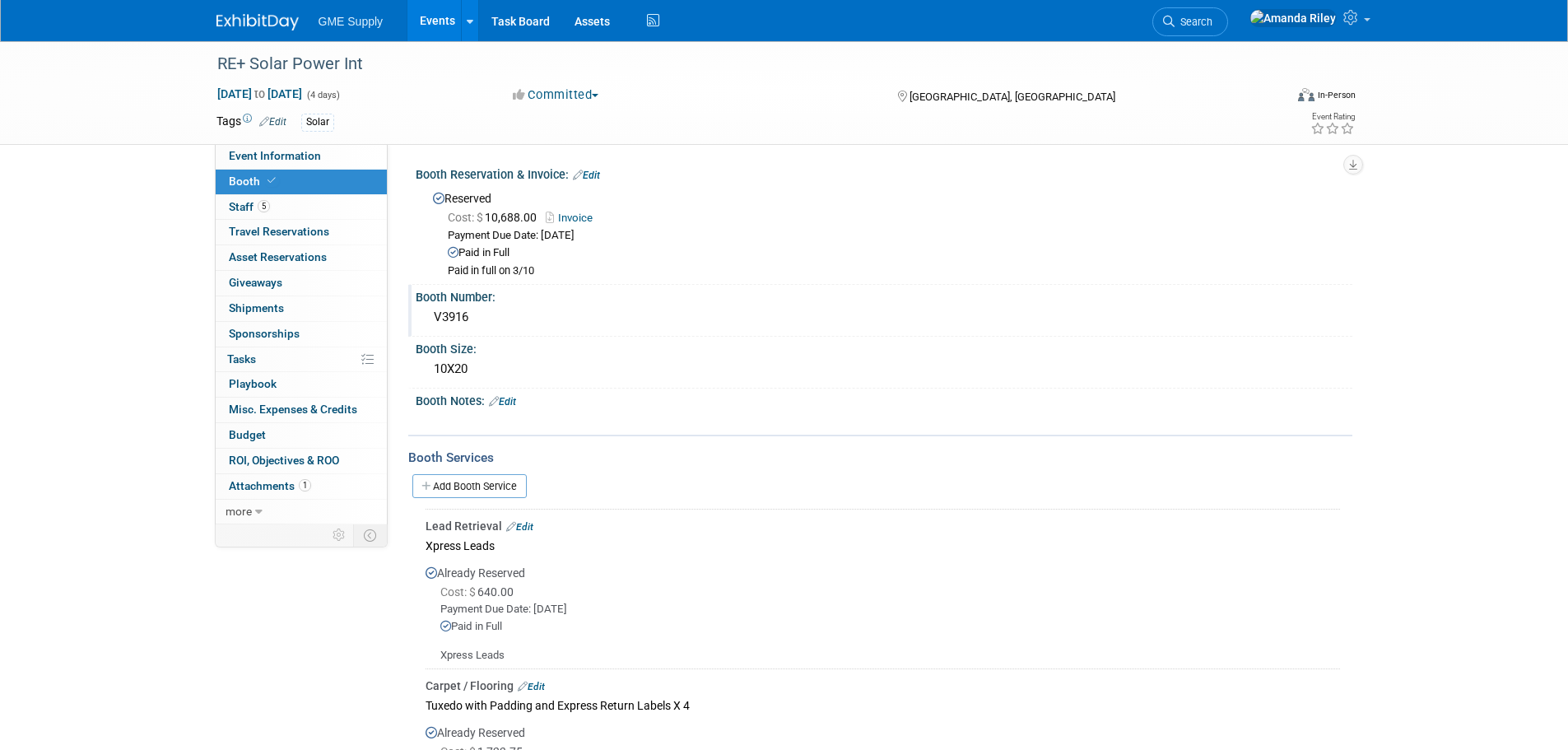
click at [258, 7] on link at bounding box center [267, 13] width 102 height 13
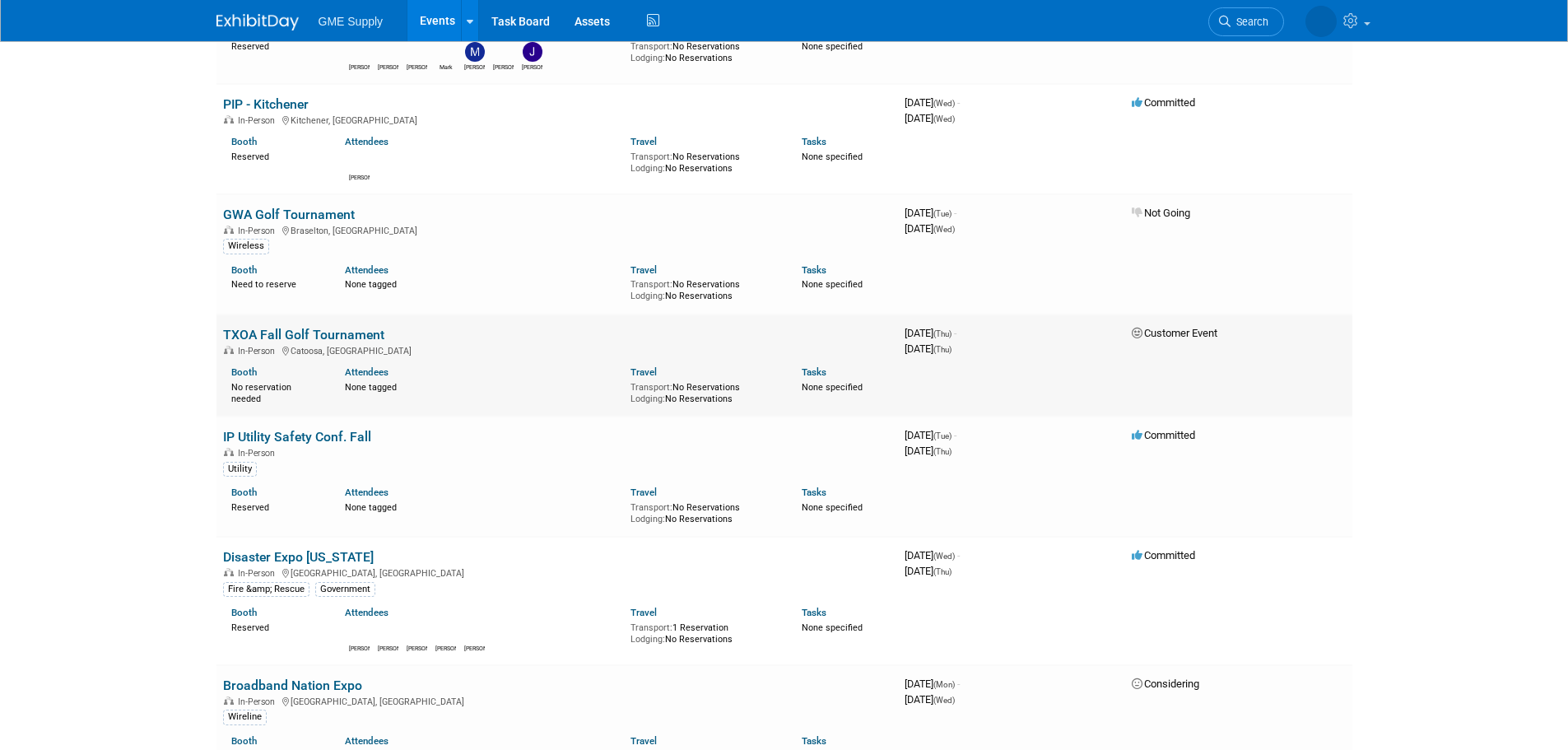
scroll to position [1316, 0]
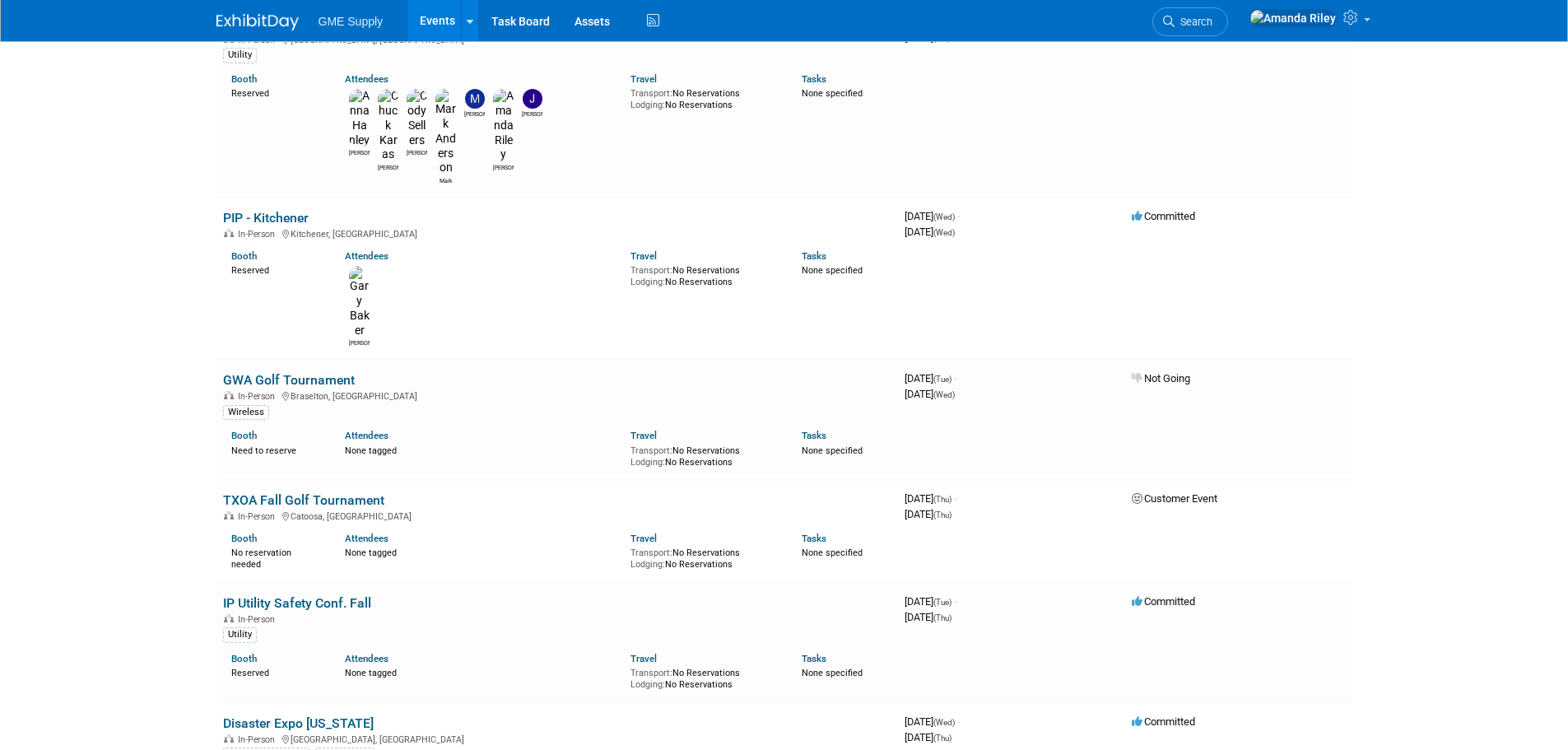
click at [354, 595] on link "IP Utility Safety Conf. Fall" at bounding box center [298, 603] width 148 height 16
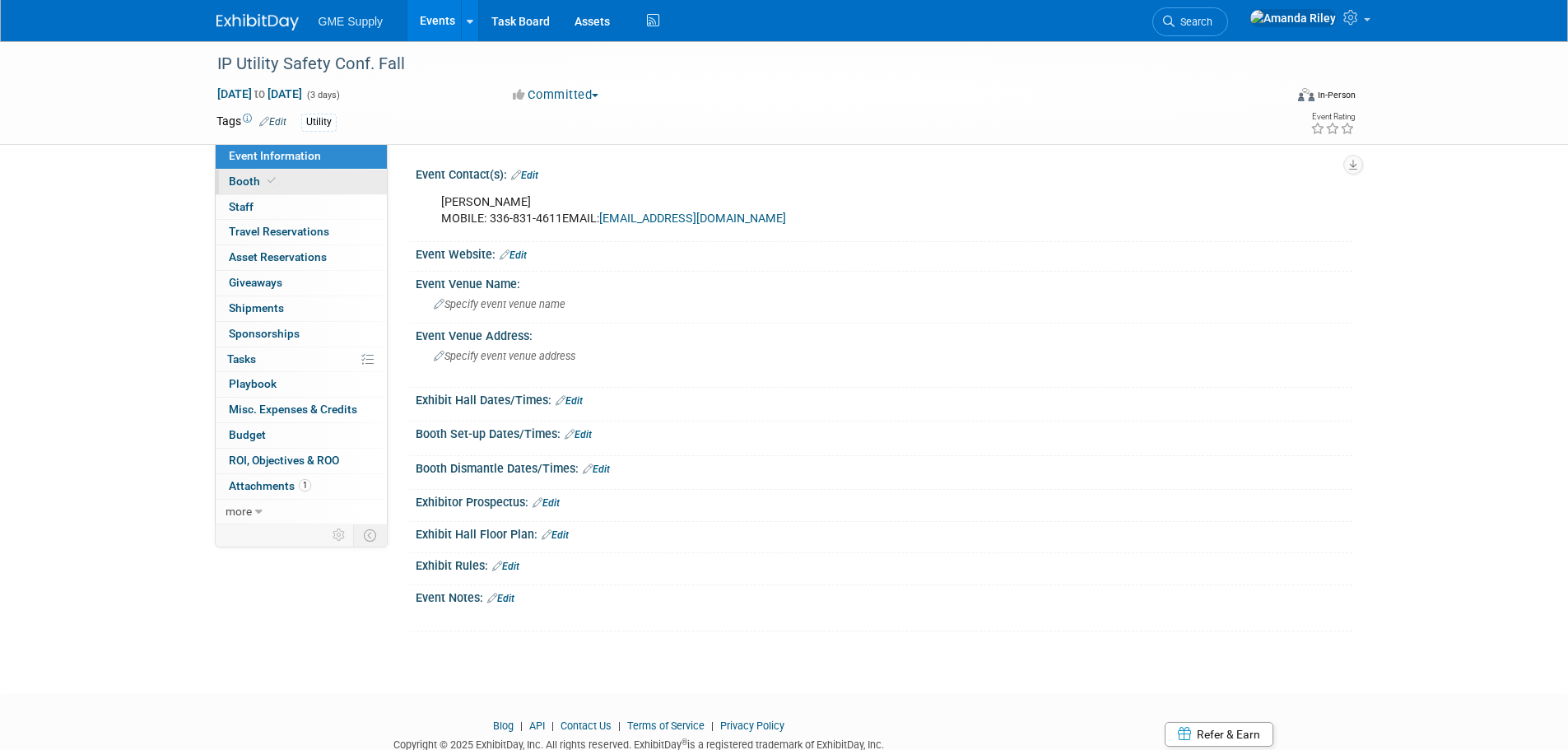
click at [246, 172] on link "Booth" at bounding box center [301, 182] width 171 height 25
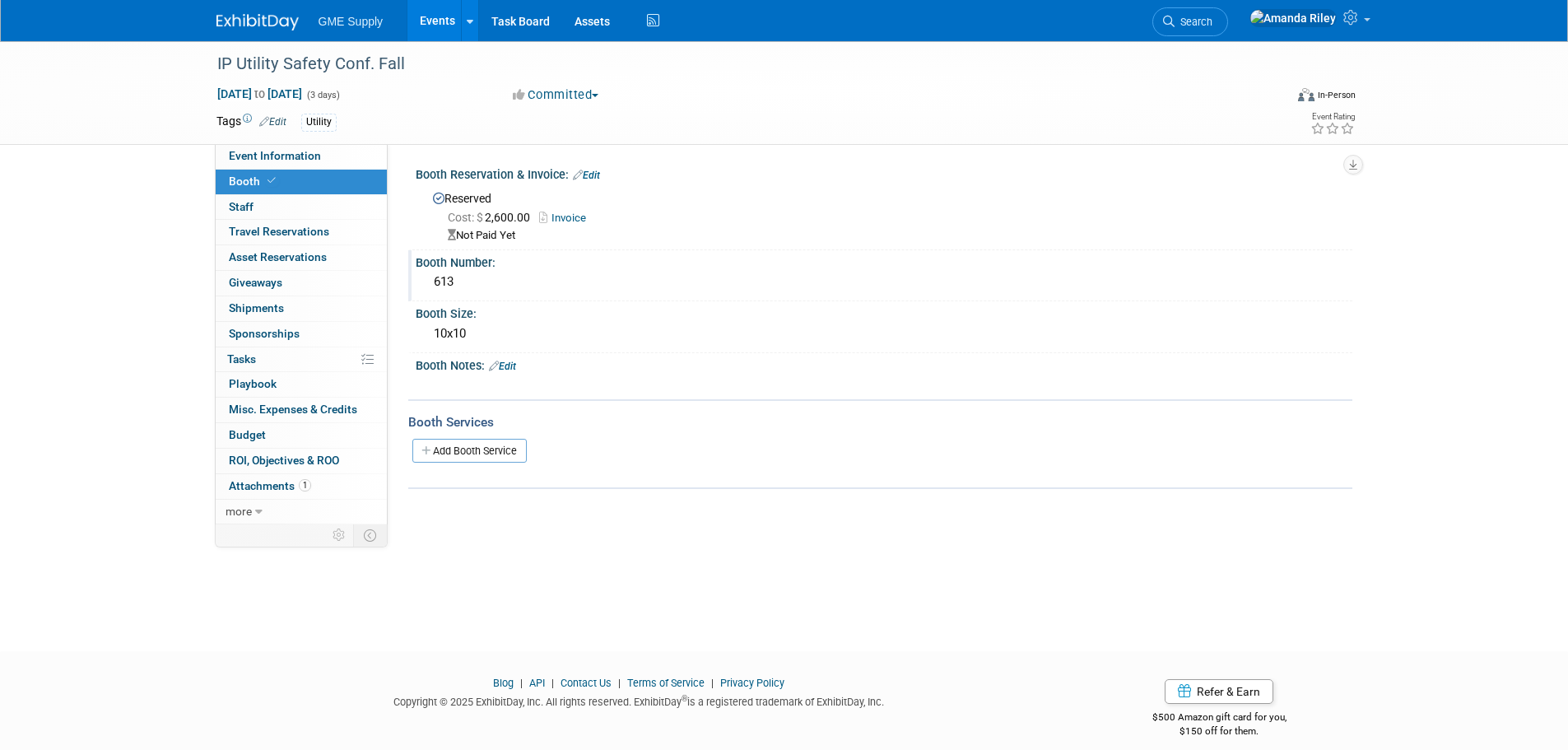
click at [450, 279] on div "613" at bounding box center [884, 282] width 913 height 26
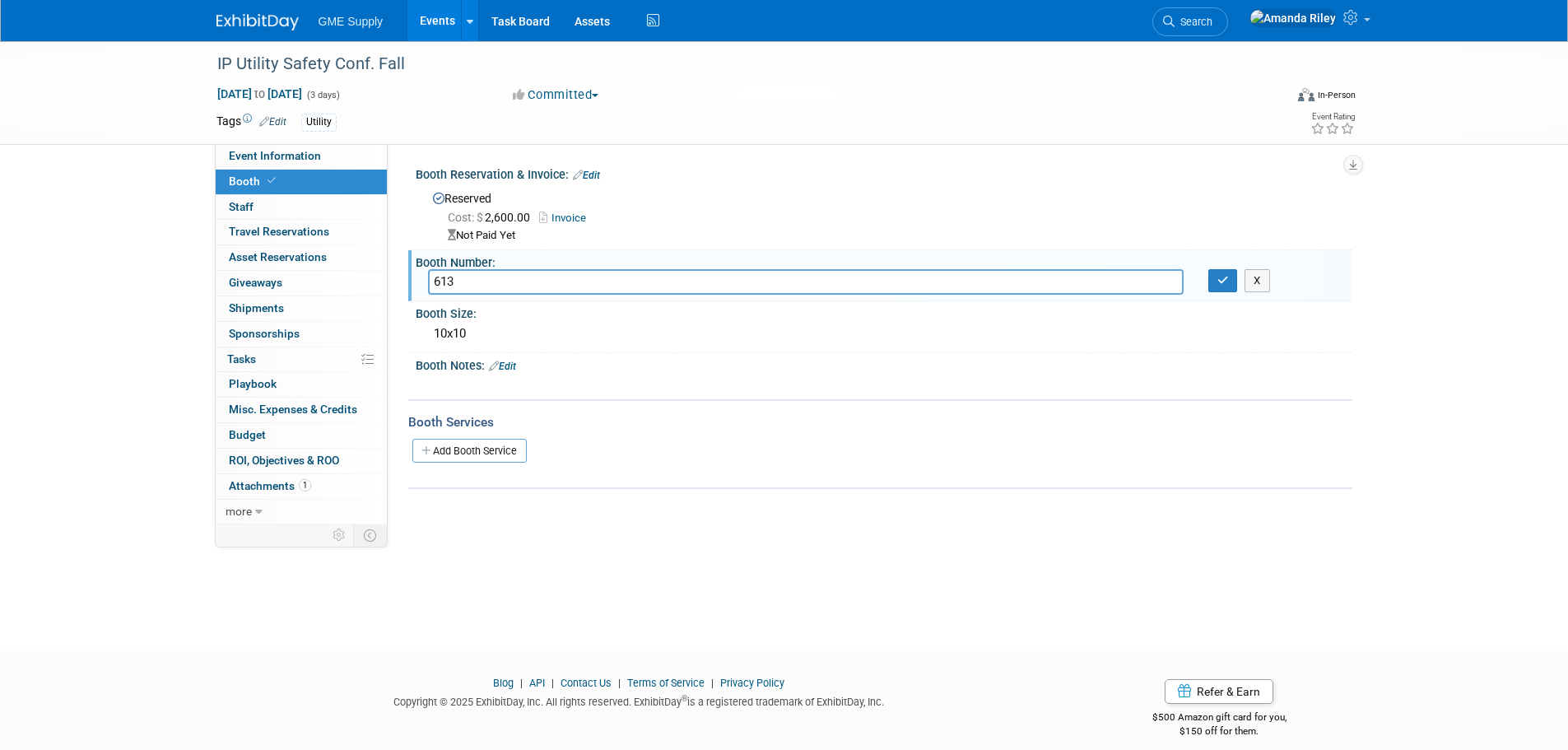
click at [450, 279] on input "613" at bounding box center [806, 282] width 755 height 26
click at [1217, 286] on button "button" at bounding box center [1224, 280] width 30 height 23
